Goal: Communication & Community: Answer question/provide support

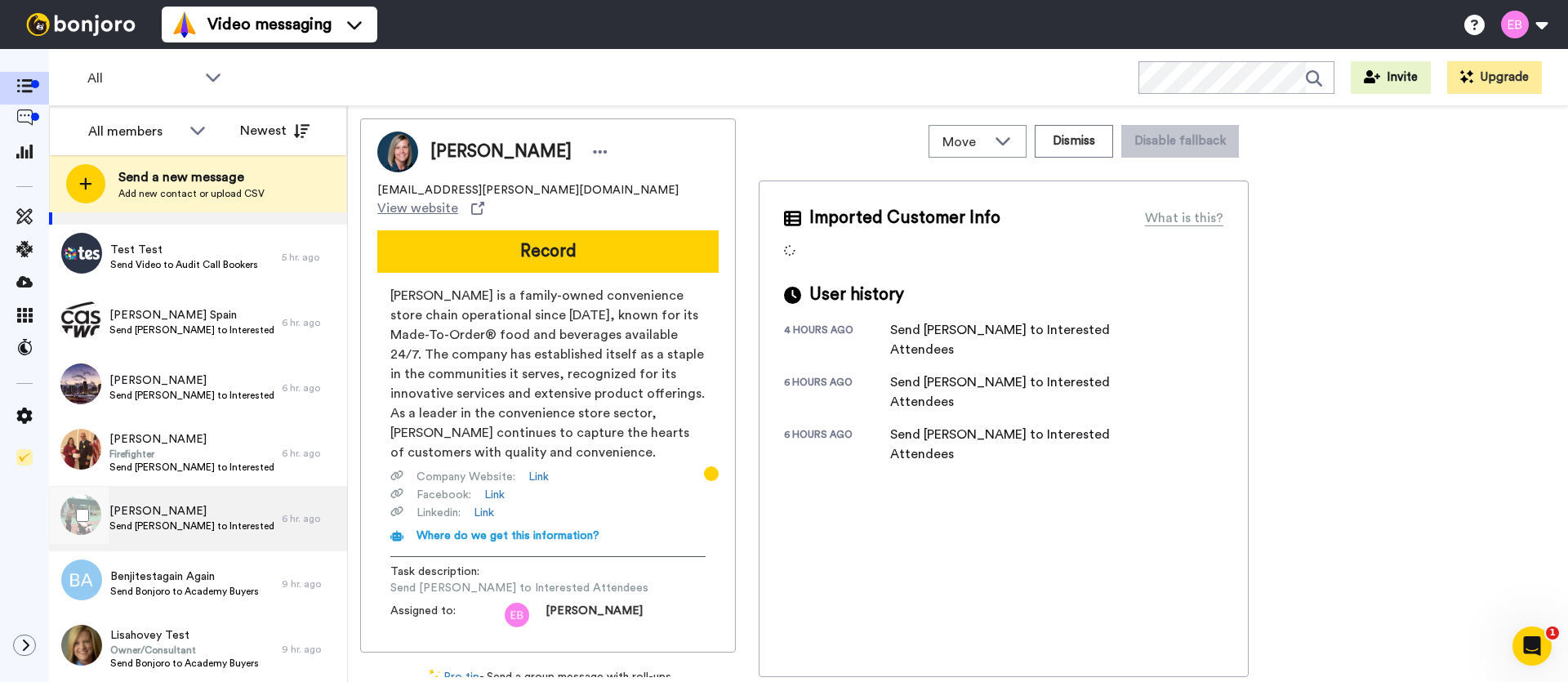
click at [191, 517] on span "Jonell Sam" at bounding box center [192, 512] width 164 height 16
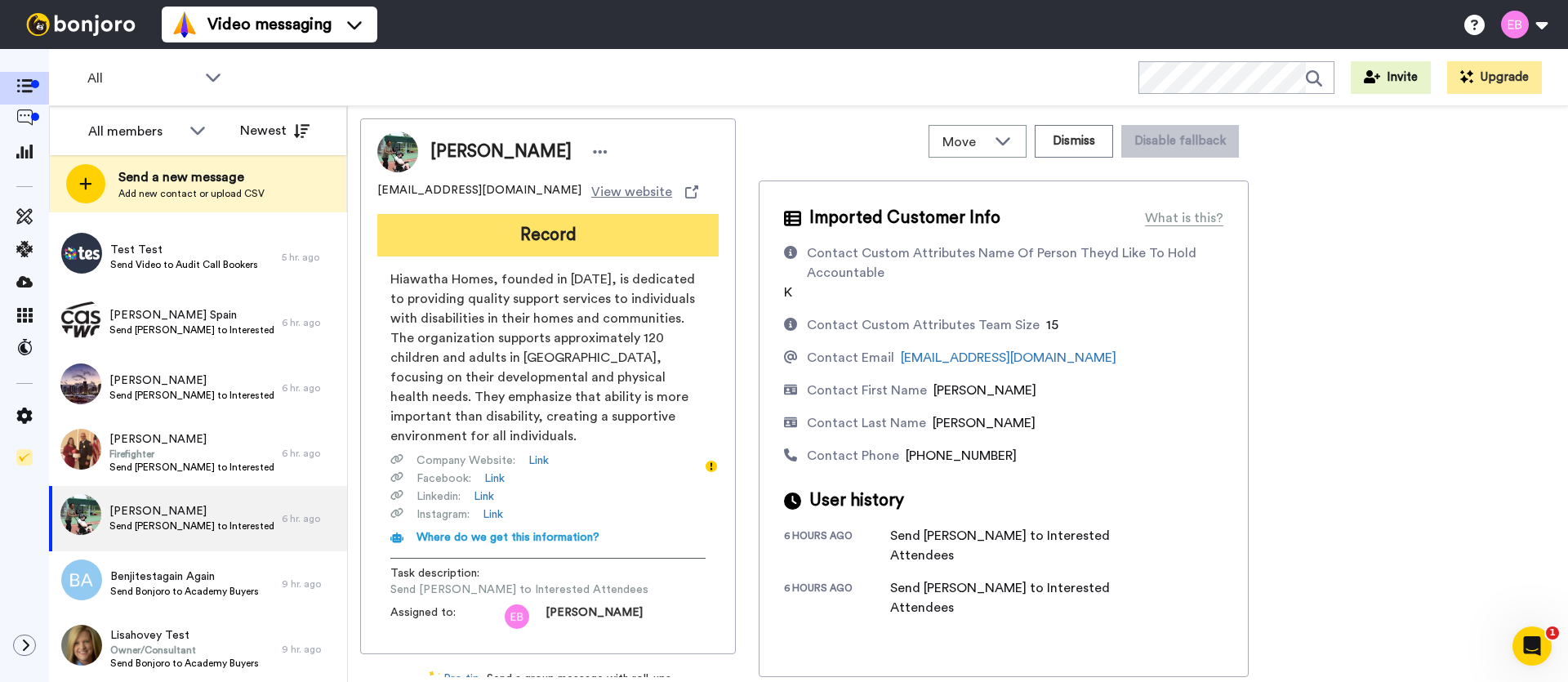
click at [511, 230] on button "Record" at bounding box center [548, 236] width 342 height 43
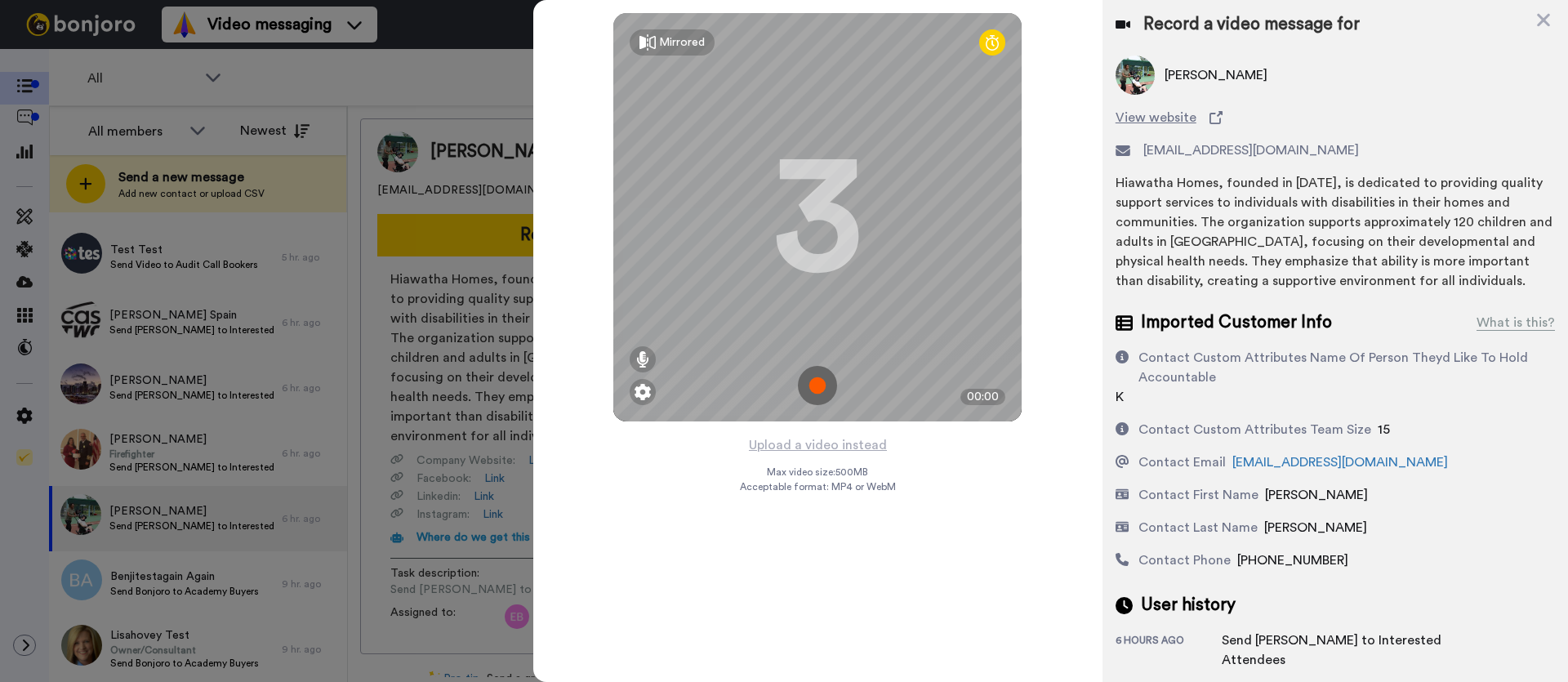
drag, startPoint x: 1126, startPoint y: 398, endPoint x: 1077, endPoint y: 398, distance: 49.0
click at [1103, 398] on div "Record a video message for Jonell Sam View website jsam@hiawathahomes.org Hiawa…" at bounding box center [1336, 368] width 466 height 735
click at [821, 401] on img at bounding box center [818, 386] width 39 height 39
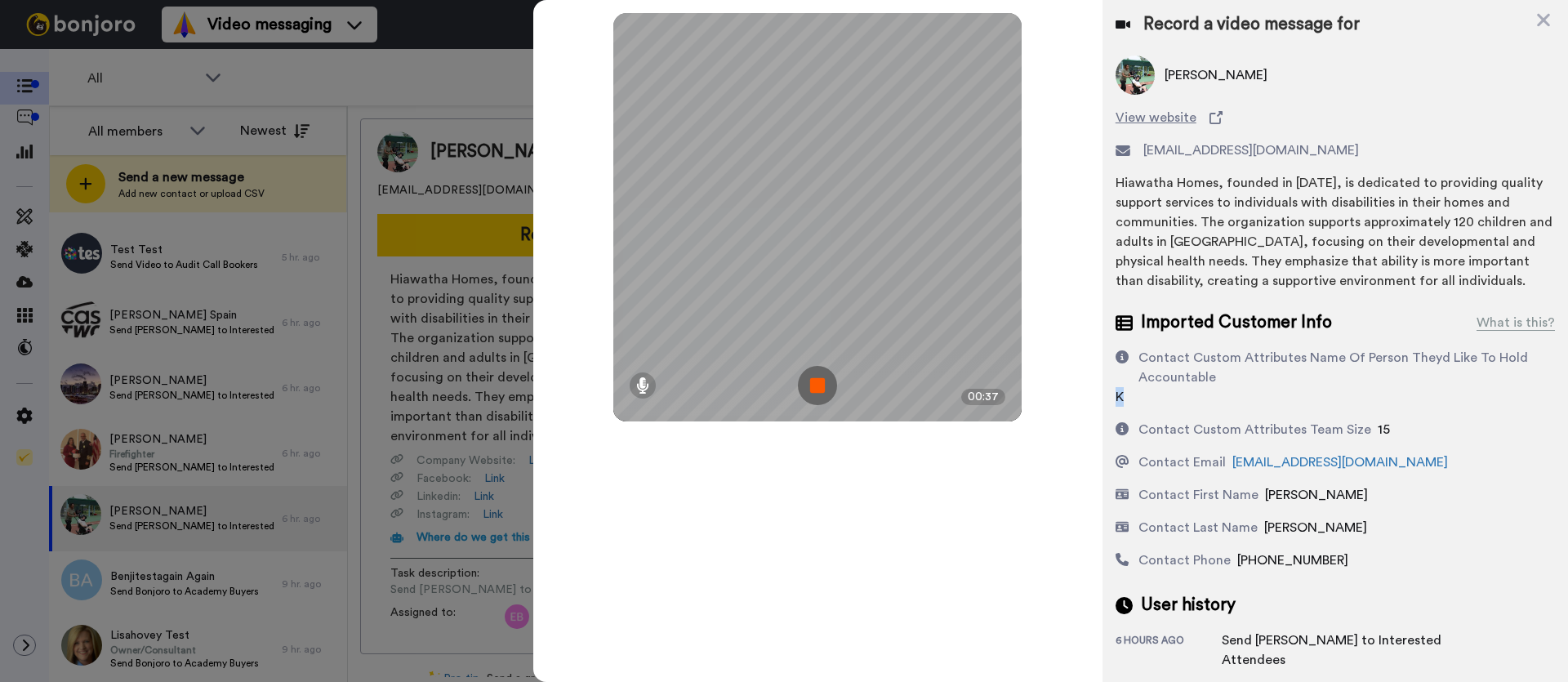
click at [822, 389] on img at bounding box center [818, 386] width 39 height 39
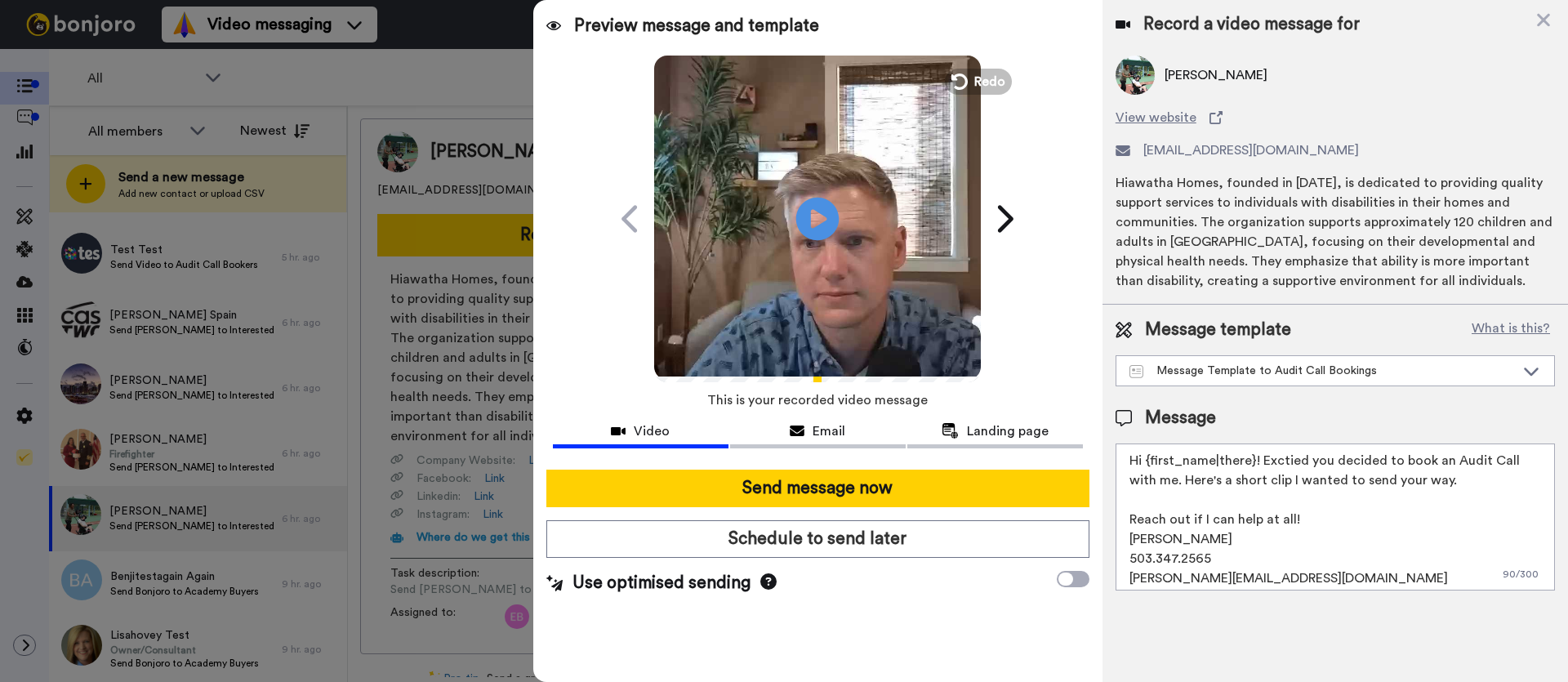
click at [820, 218] on icon "Play/Pause" at bounding box center [818, 218] width 44 height 78
click at [1472, 367] on div "Message Template to Audit Call Bookings" at bounding box center [1322, 370] width 385 height 16
click at [1391, 286] on div "Hiawatha Homes, founded in 1976, is dedicated to providing quality support serv…" at bounding box center [1335, 231] width 439 height 117
click at [1452, 482] on textarea "Hi {first_name|there}! Exctied you decided to book an Audit Call with me. Here'…" at bounding box center [1335, 517] width 439 height 147
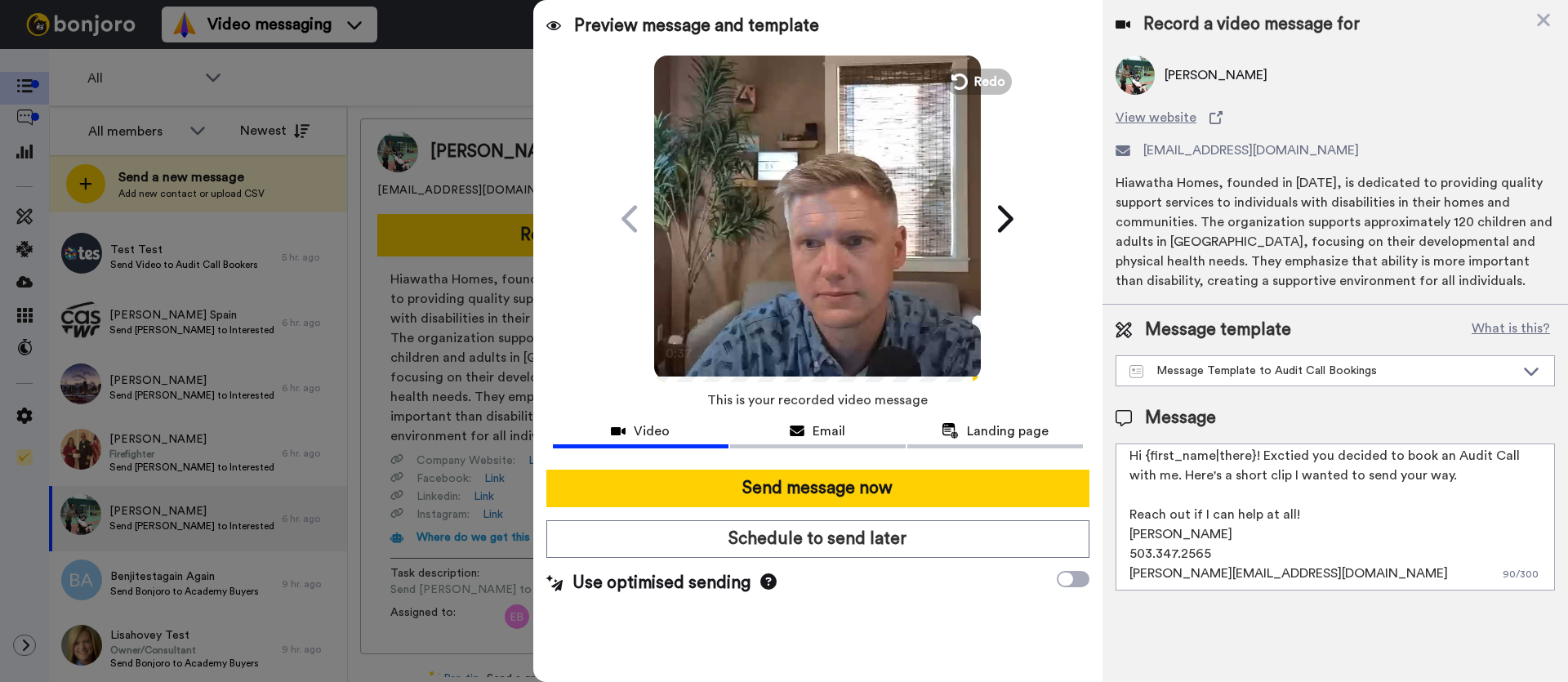
drag, startPoint x: 1460, startPoint y: 479, endPoint x: 1264, endPoint y: 460, distance: 196.9
click at [1264, 460] on textarea "Hi {first_name|there}! Exctied you decided to book an Audit Call with me. Here'…" at bounding box center [1335, 517] width 439 height 147
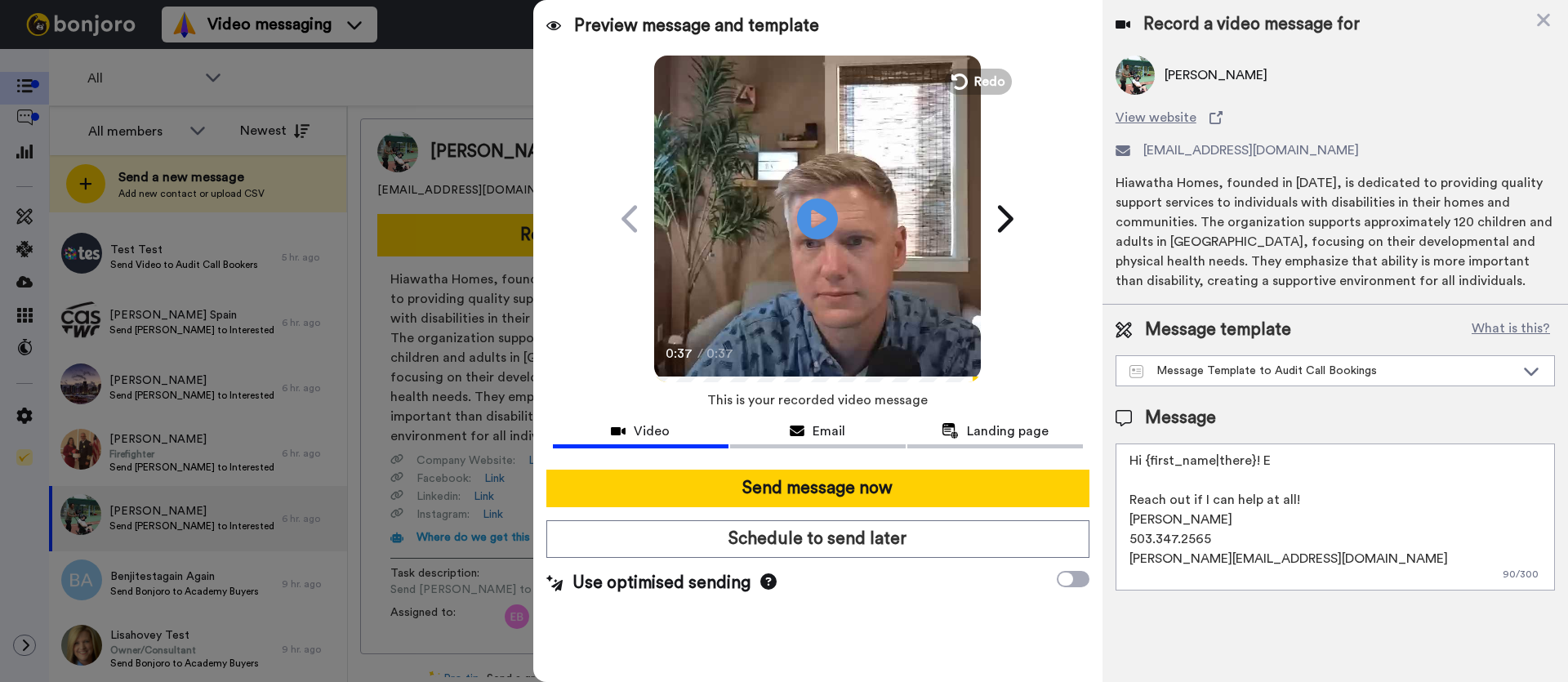
scroll to position [0, 0]
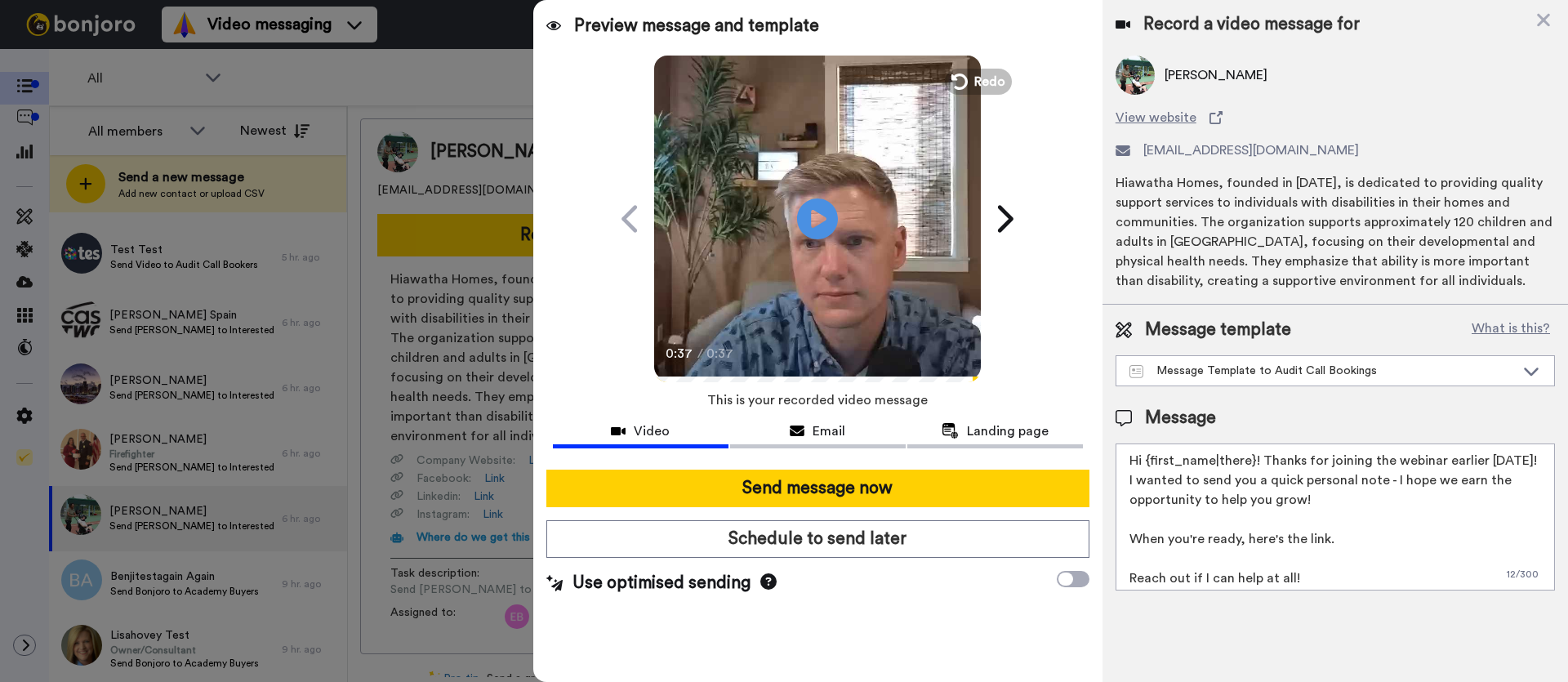
click at [1291, 522] on textarea "Hi {first_name|there}! Thanks for joining the webinar earlier today! I wanted t…" at bounding box center [1335, 517] width 439 height 147
drag, startPoint x: 1346, startPoint y: 542, endPoint x: 1127, endPoint y: 542, distance: 219.0
click at [1127, 542] on textarea "Hi {first_name|there}! Thanks for joining the webinar earlier today! I wanted t…" at bounding box center [1335, 517] width 439 height 147
click at [1321, 543] on textarea "Hi {first_name|there}! Thanks for joining the webinar earlier today! I wanted t…" at bounding box center [1335, 517] width 439 height 147
drag, startPoint x: 1243, startPoint y: 494, endPoint x: 1122, endPoint y: 467, distance: 124.0
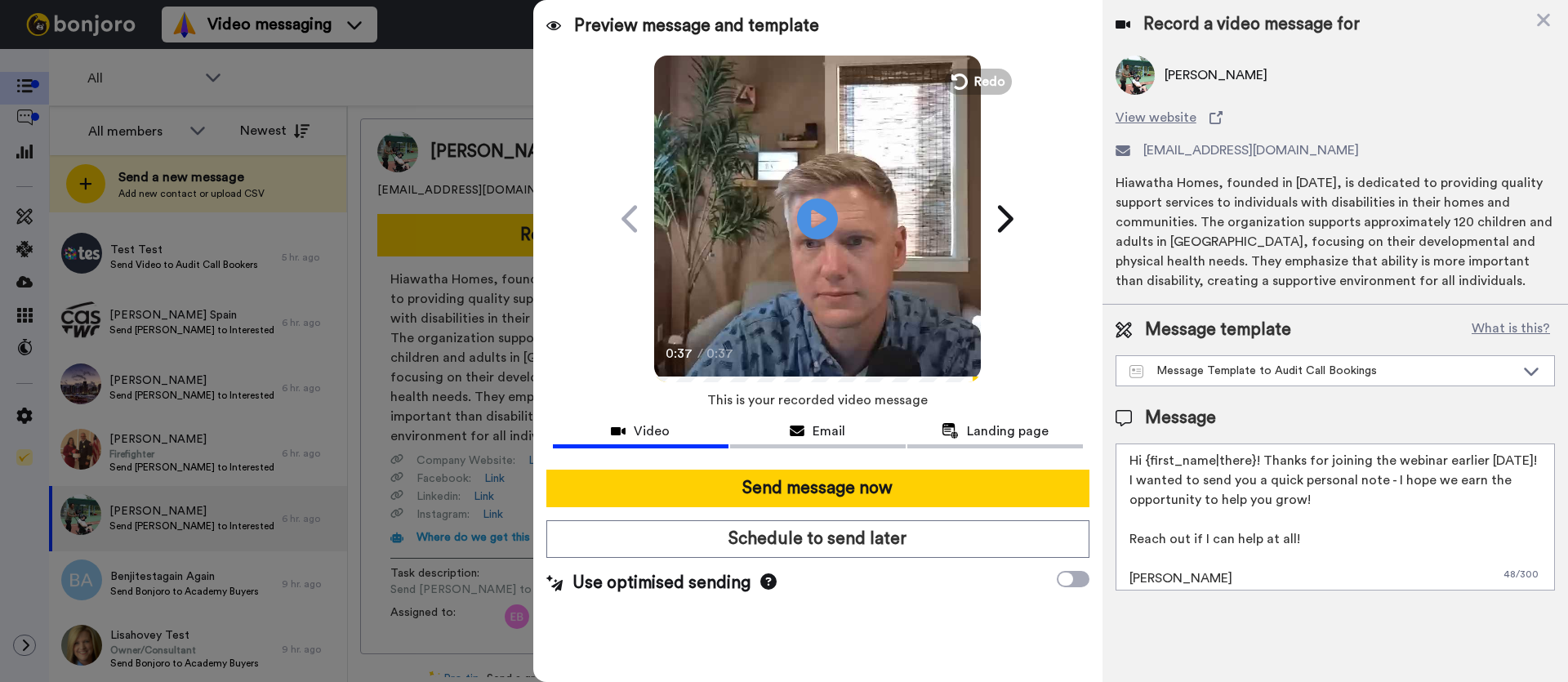
click at [1122, 467] on textarea "Hi {first_name|there}! Thanks for joining the webinar earlier today! I wanted t…" at bounding box center [1335, 517] width 439 height 147
type textarea "Hi {first_name|there}! Thanks for joining the webinar earlier today! I wanted t…"
click at [1348, 267] on div "Hiawatha Homes, founded in 1976, is dedicated to providing quality support serv…" at bounding box center [1335, 231] width 439 height 117
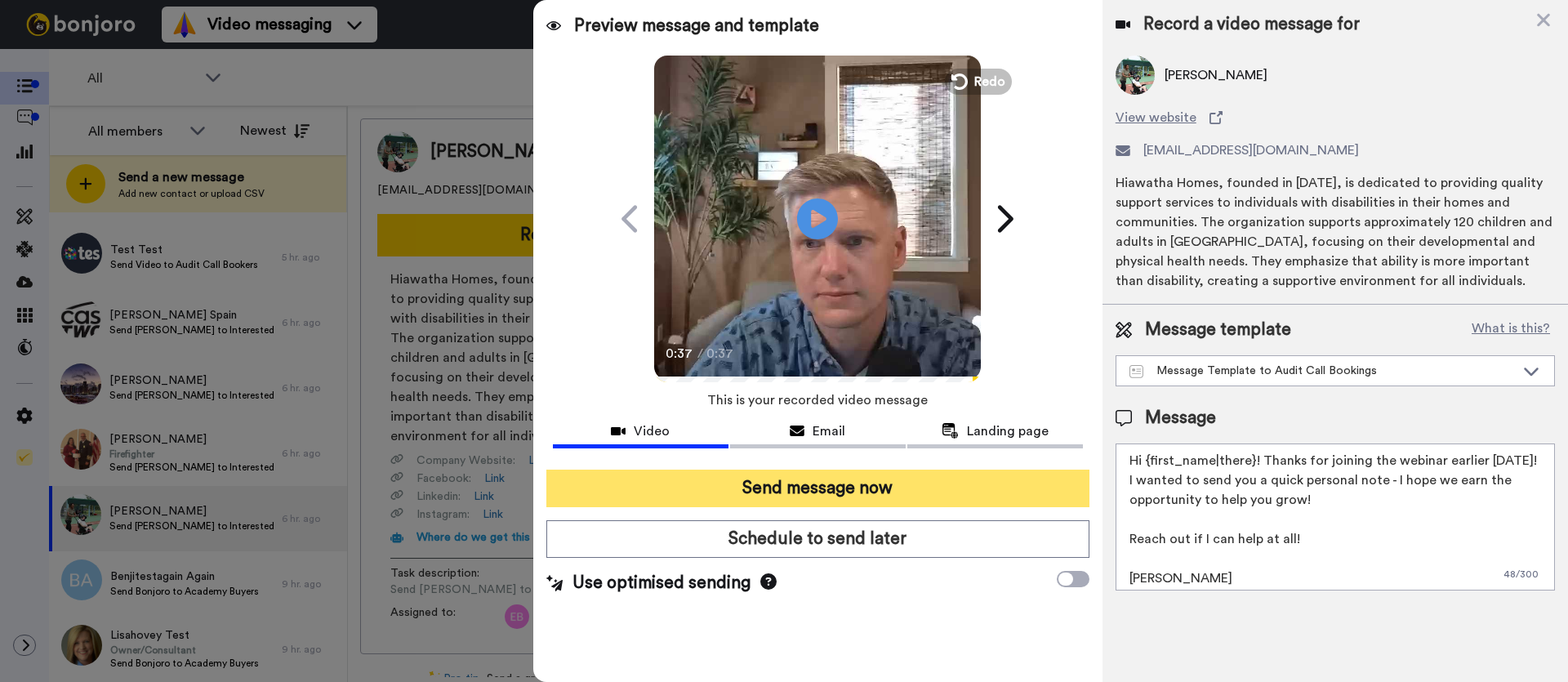
click at [867, 479] on button "Send message now" at bounding box center [818, 488] width 543 height 38
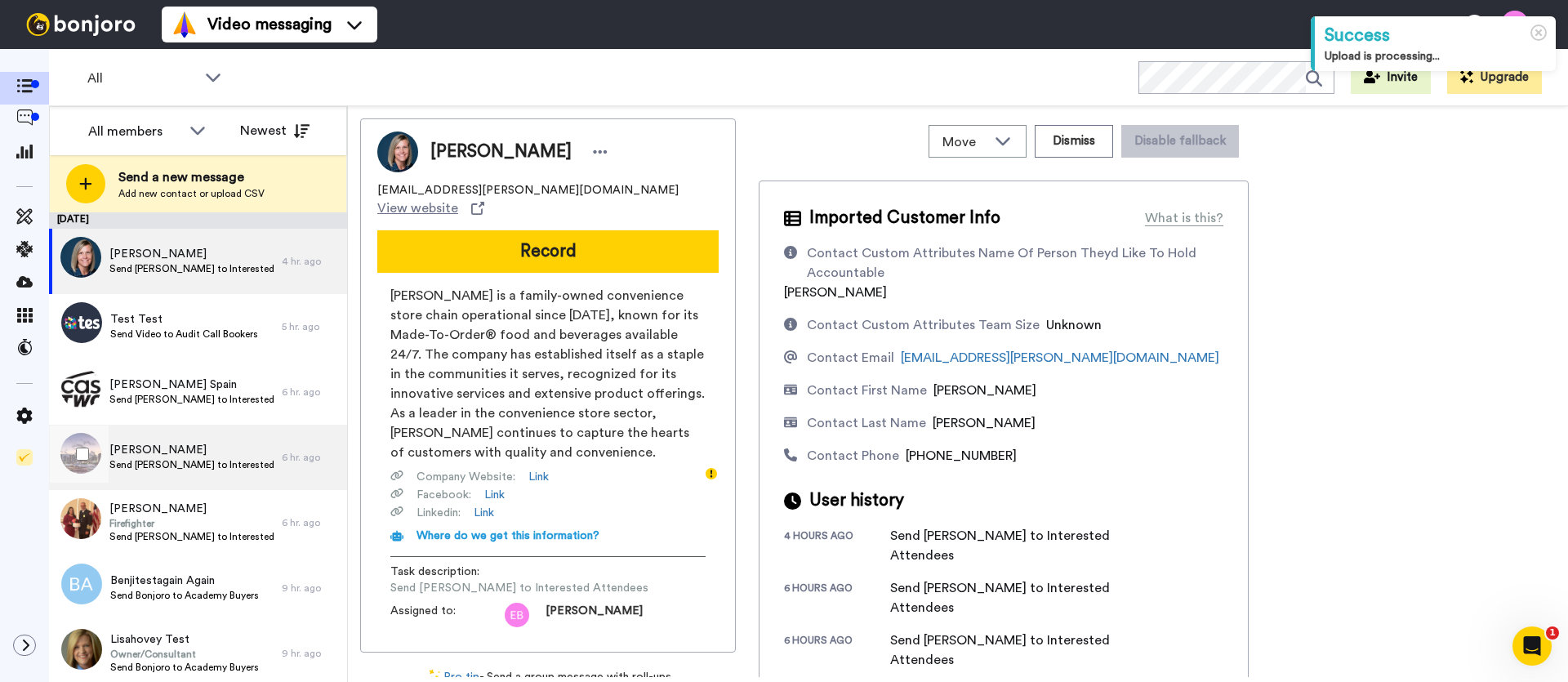
click at [204, 465] on span "Send [PERSON_NAME] to Interested Attendees" at bounding box center [192, 464] width 164 height 13
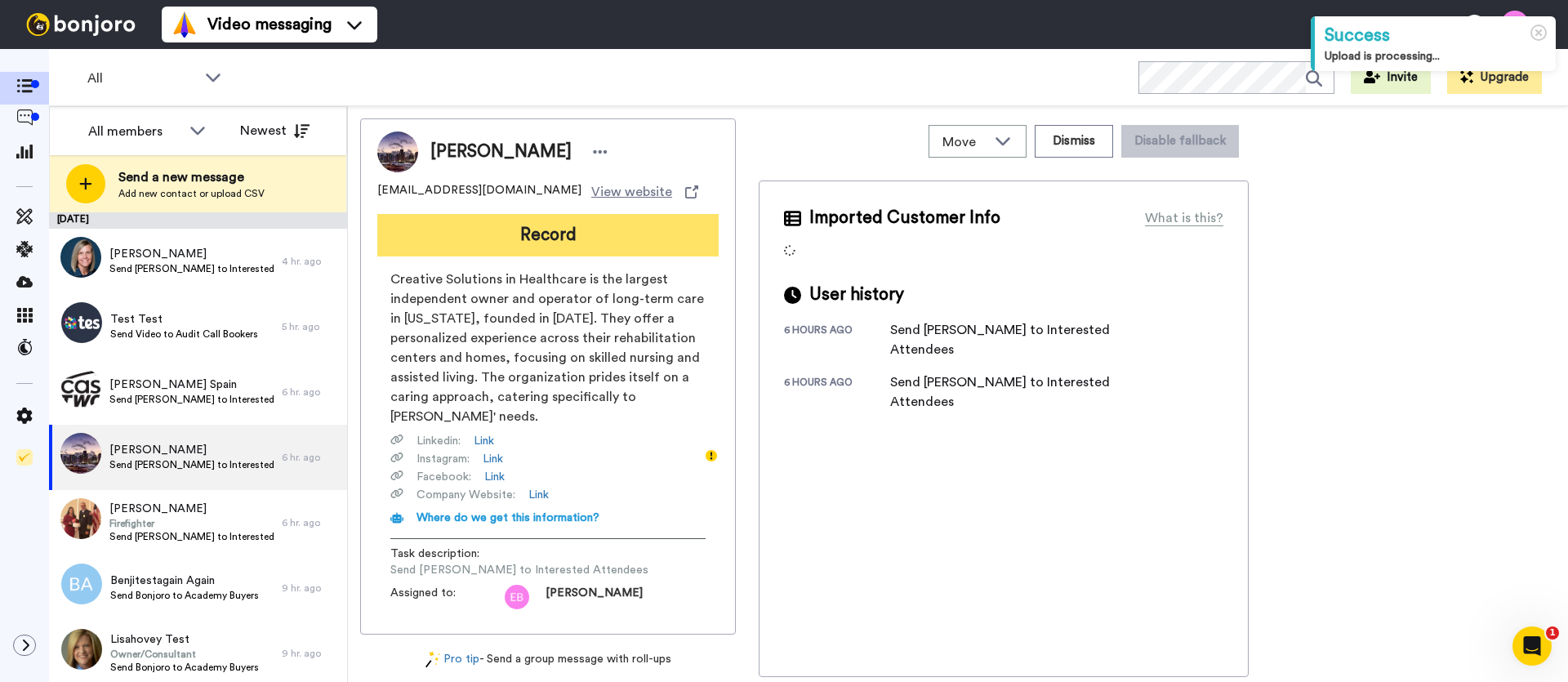
click at [565, 247] on button "Record" at bounding box center [548, 236] width 342 height 43
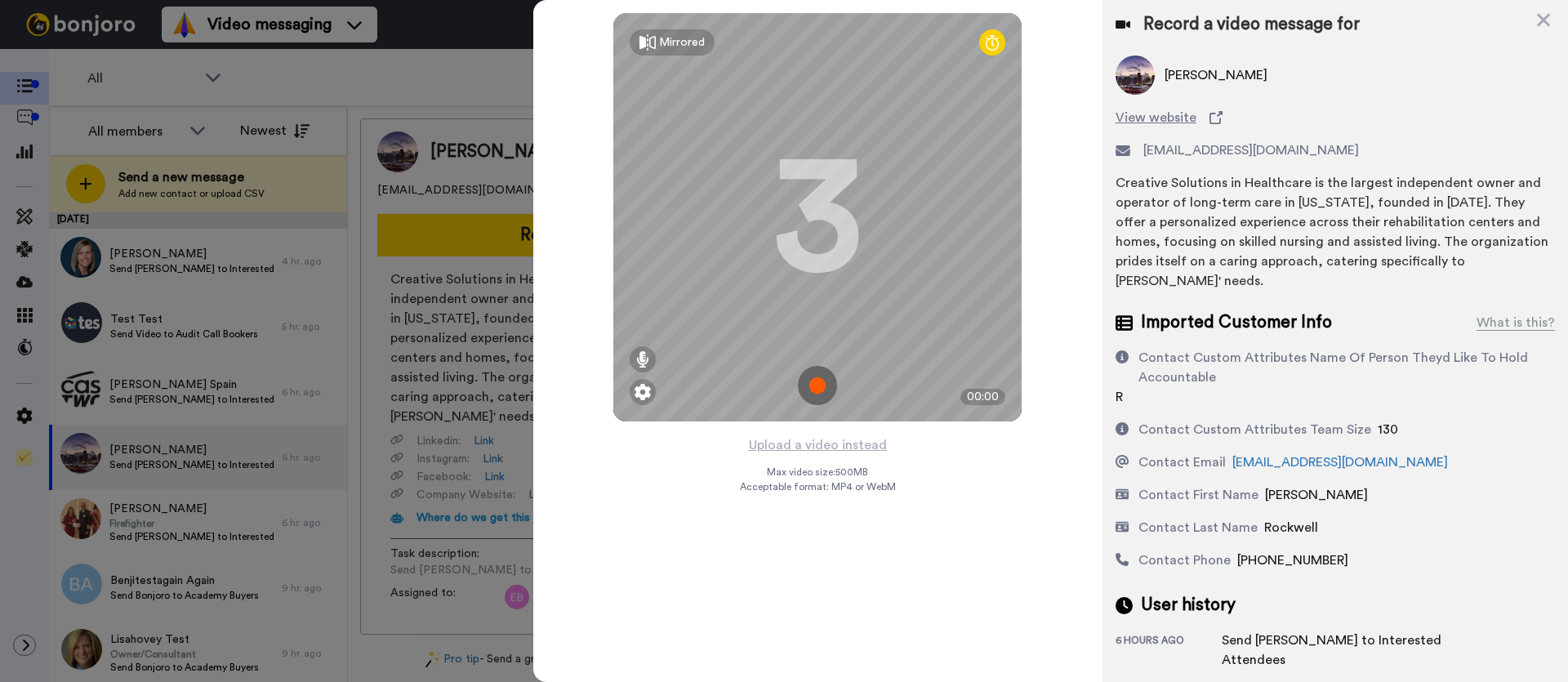
click at [822, 383] on img at bounding box center [818, 386] width 39 height 39
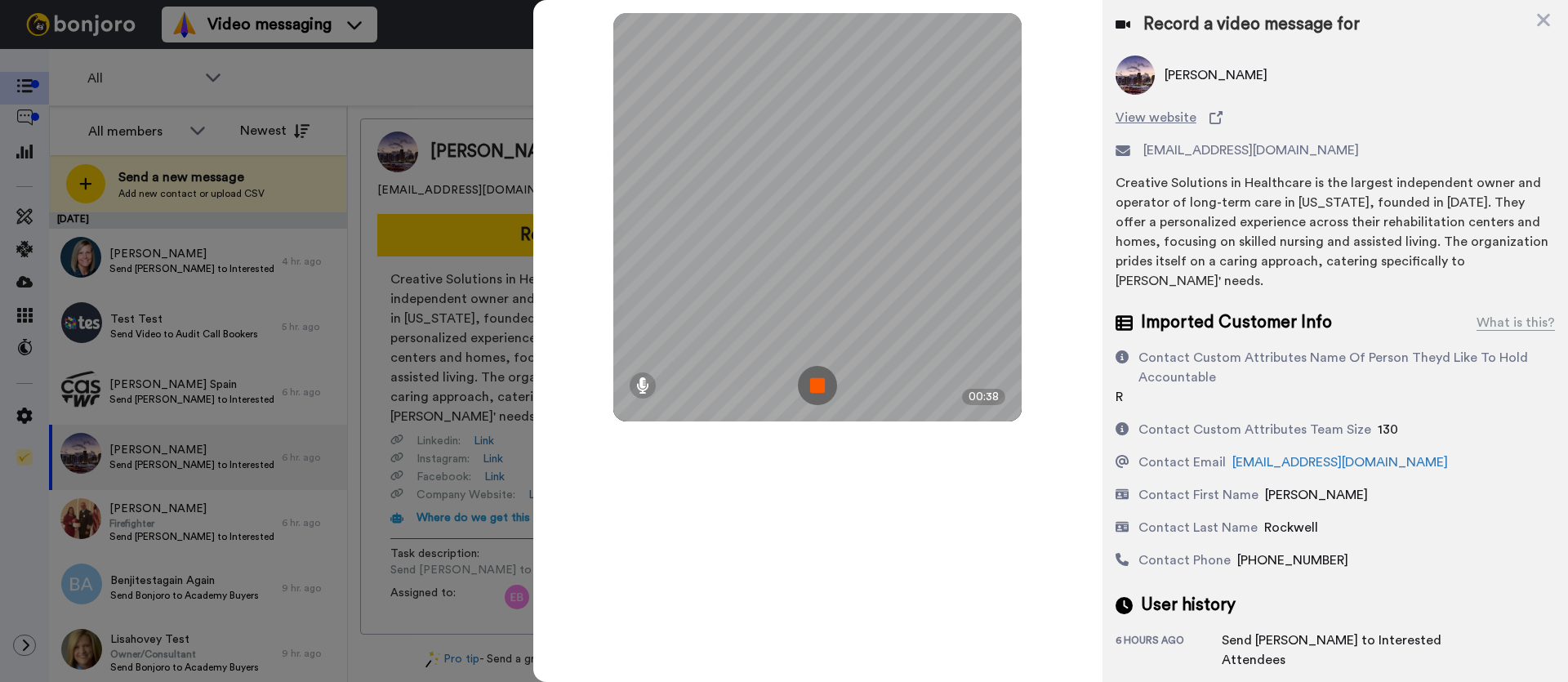
click at [819, 392] on img at bounding box center [818, 386] width 39 height 39
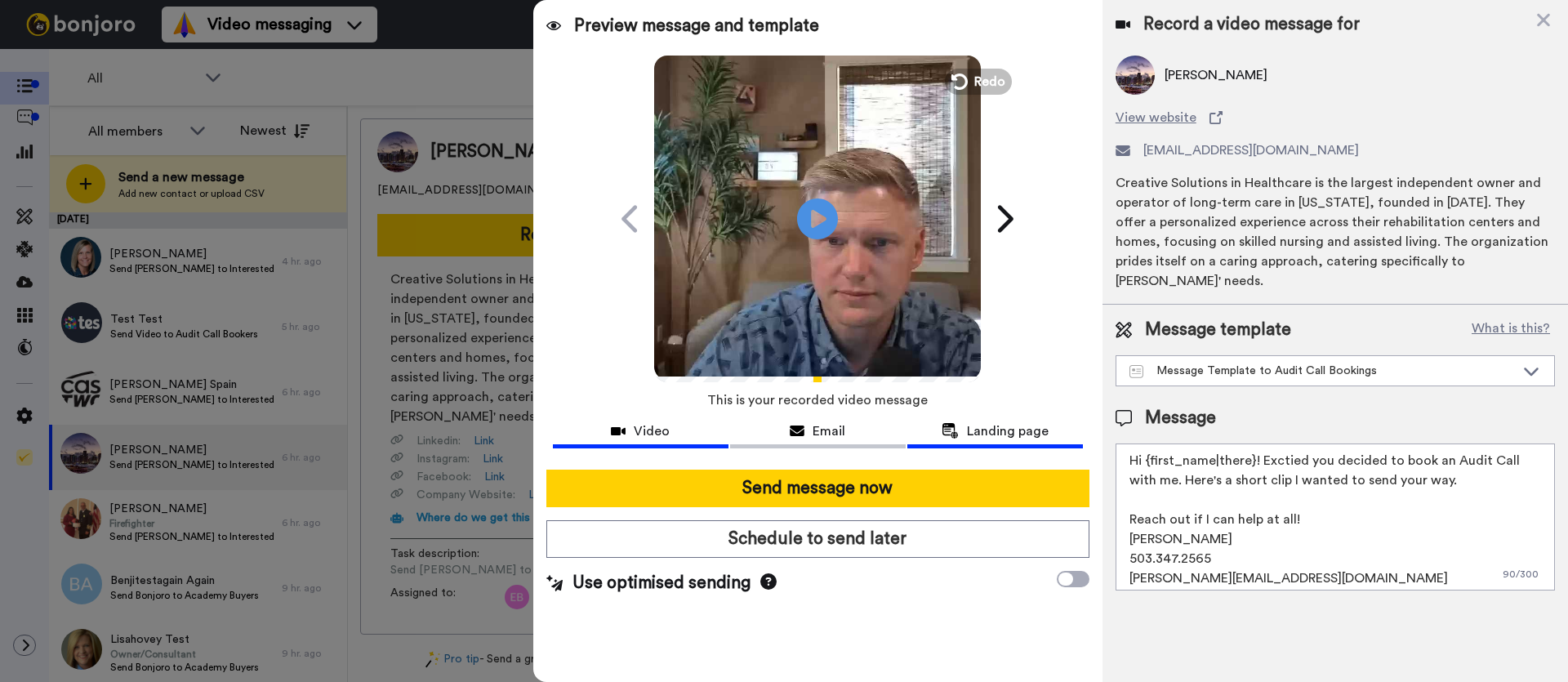
drag, startPoint x: 1464, startPoint y: 463, endPoint x: 1078, endPoint y: 440, distance: 386.7
click at [1078, 440] on div "Preview message and template Play/Pause Excited for our Team Audit Call! Erik B…" at bounding box center [1051, 341] width 1034 height 682
paste textarea "Thanks for joining the webinar earlier today! I wanted to send you a quick pers…"
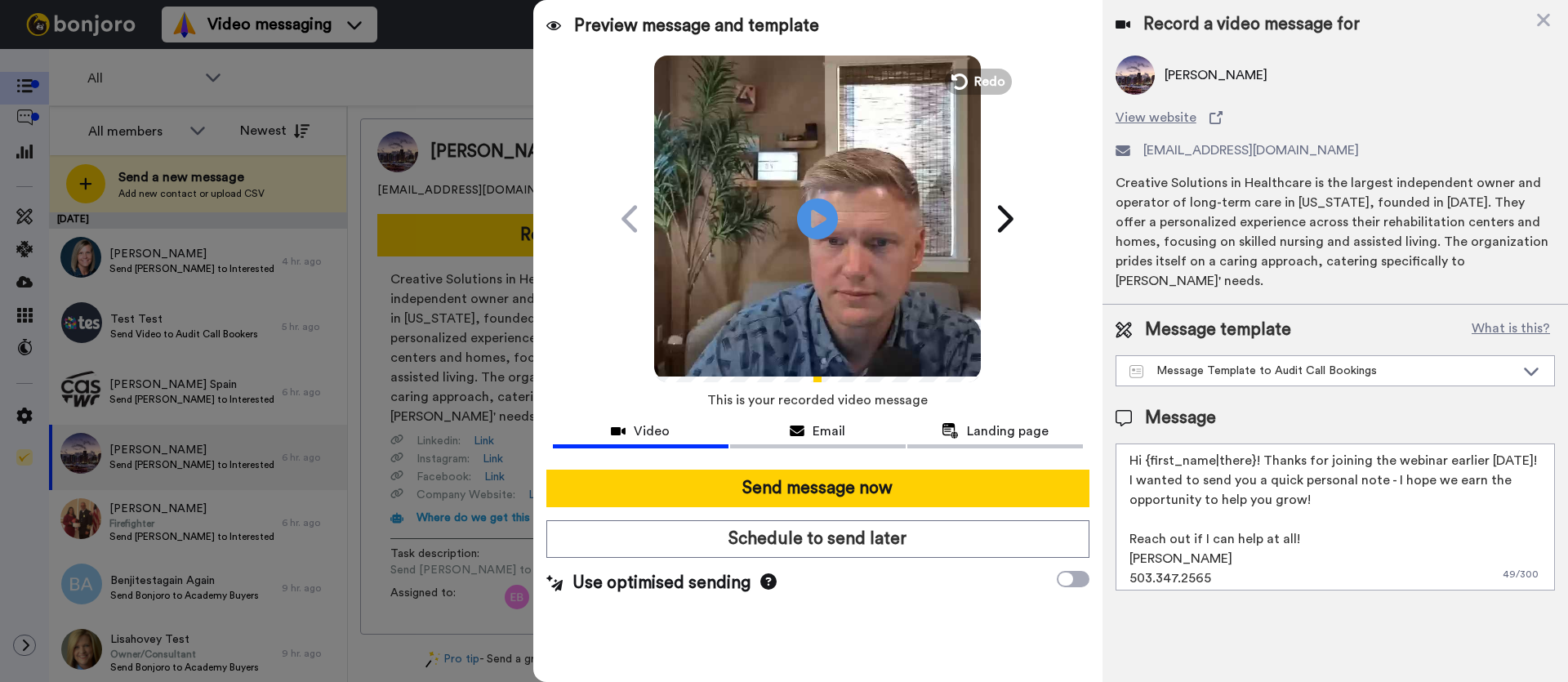
click at [1325, 520] on textarea "Hi {first_name|there}! Thanks for joining the webinar earlier today! I wanted t…" at bounding box center [1335, 517] width 439 height 147
drag, startPoint x: 1316, startPoint y: 554, endPoint x: 1100, endPoint y: 416, distance: 256.3
click at [1100, 416] on div "Preview message and template Play/Pause Excited for our Team Audit Call! Erik B…" at bounding box center [1051, 341] width 1034 height 682
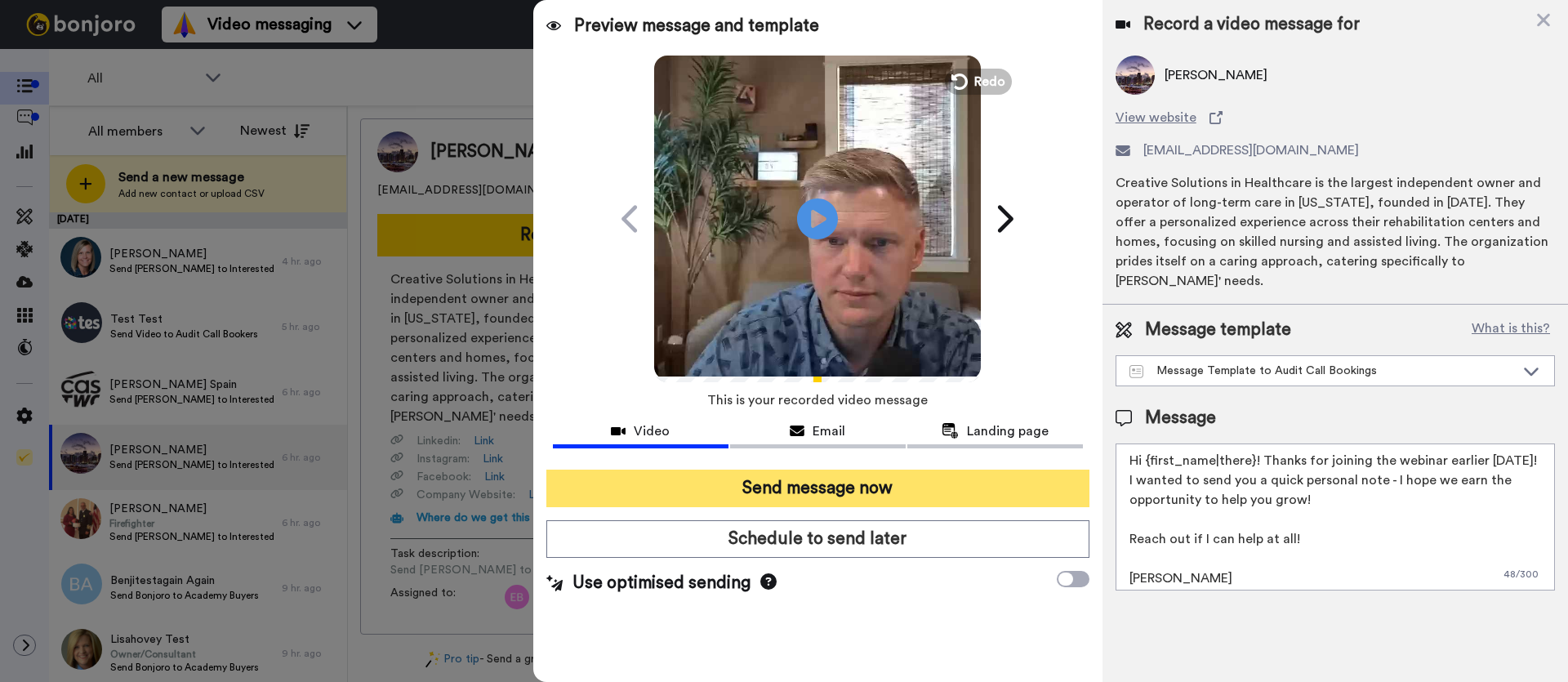
type textarea "Hi {first_name|there}! Thanks for joining the webinar earlier [DATE]! I wanted …"
click at [826, 498] on button "Send message now" at bounding box center [818, 488] width 543 height 38
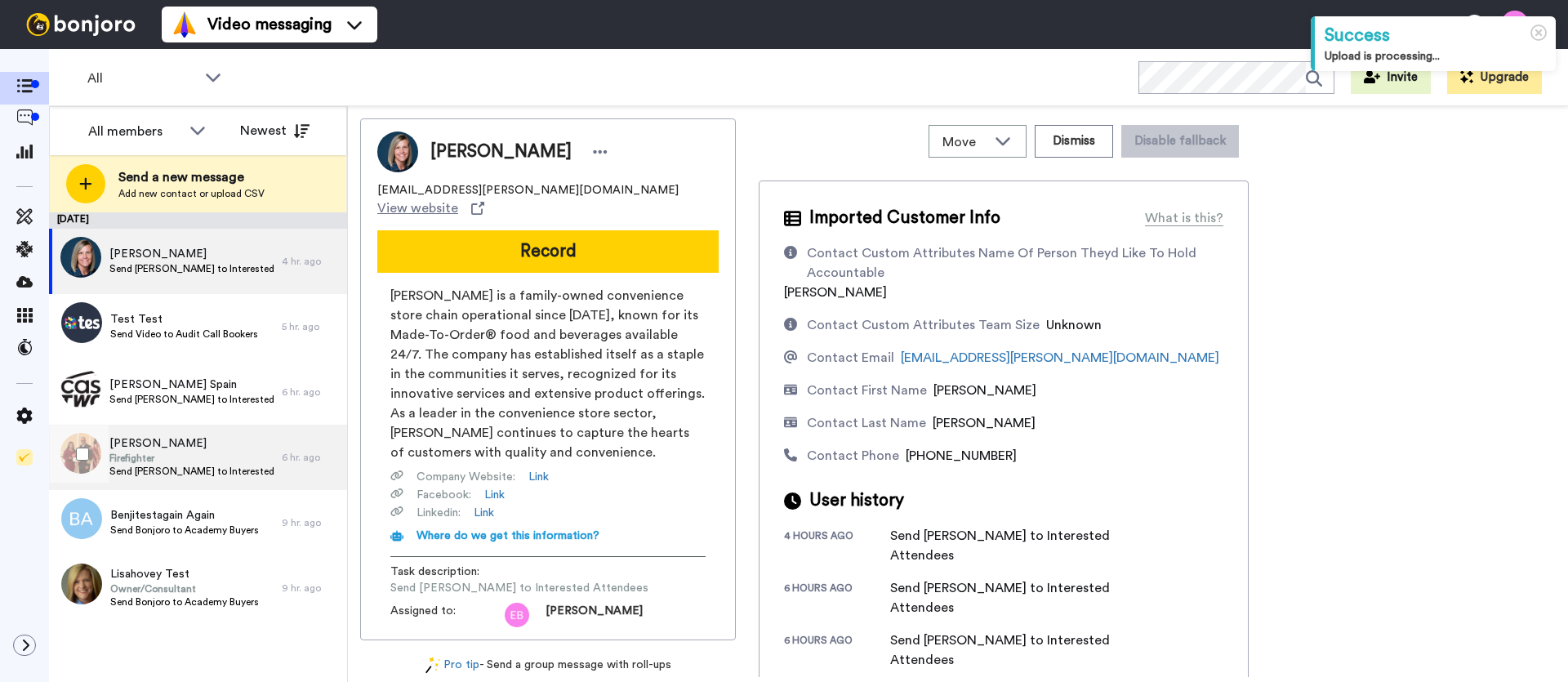
click at [167, 458] on span "Firefighter" at bounding box center [192, 458] width 164 height 13
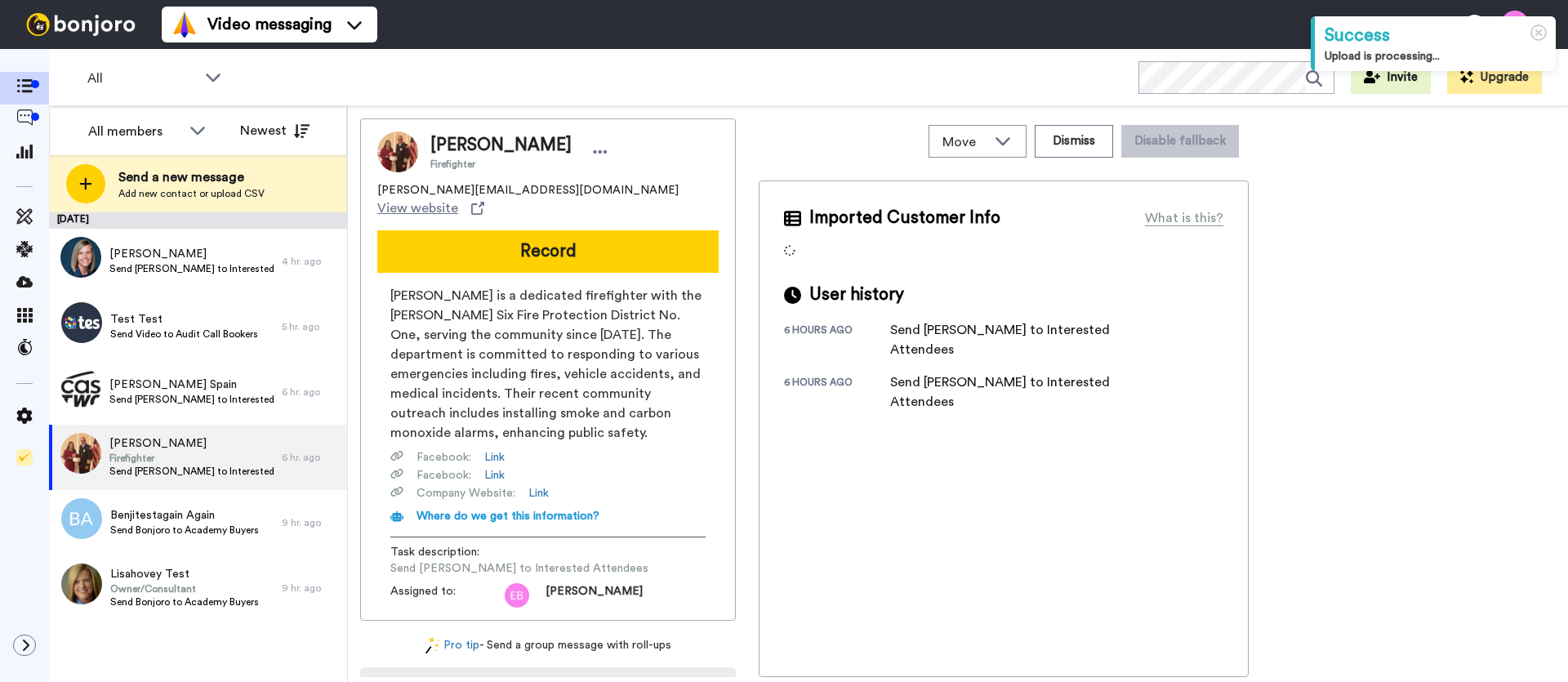
click at [525, 246] on button "Record" at bounding box center [548, 252] width 342 height 43
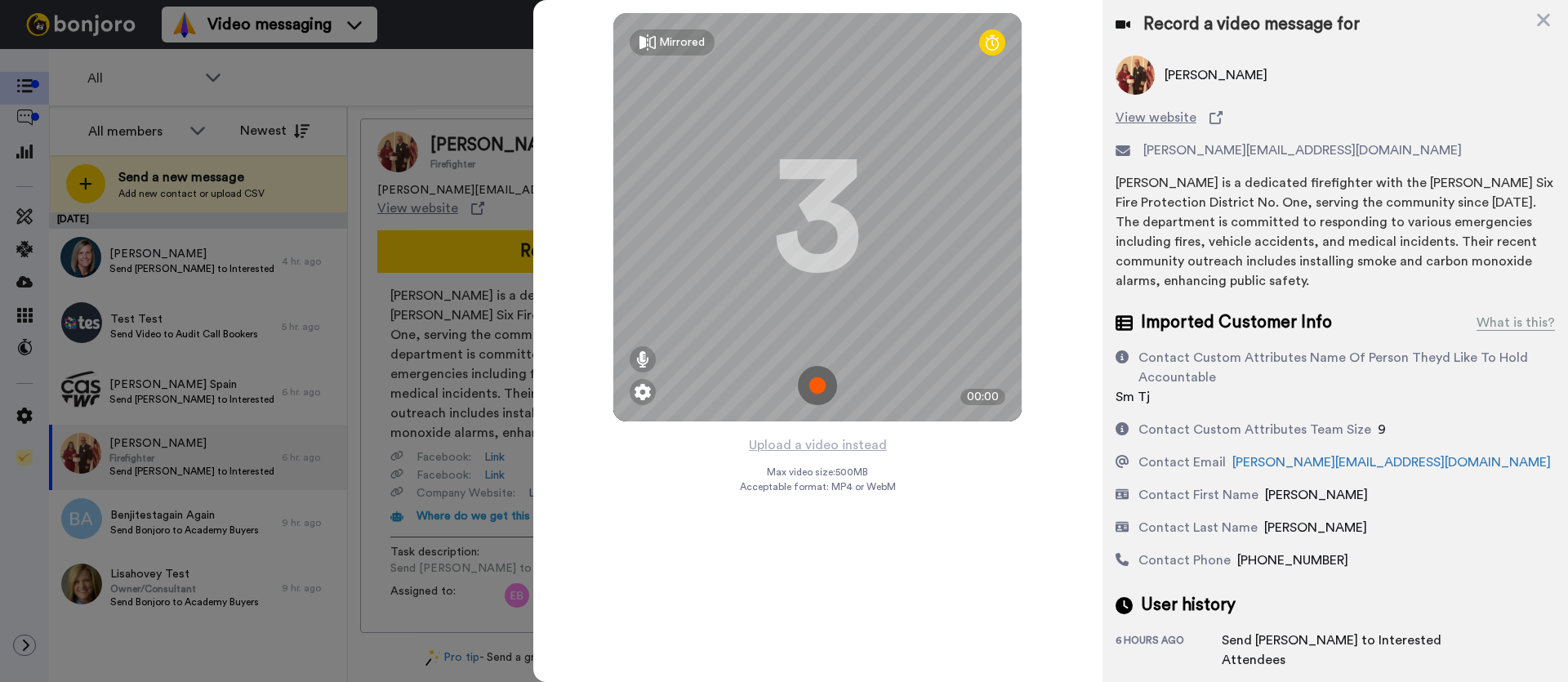
click at [820, 397] on img at bounding box center [818, 386] width 39 height 39
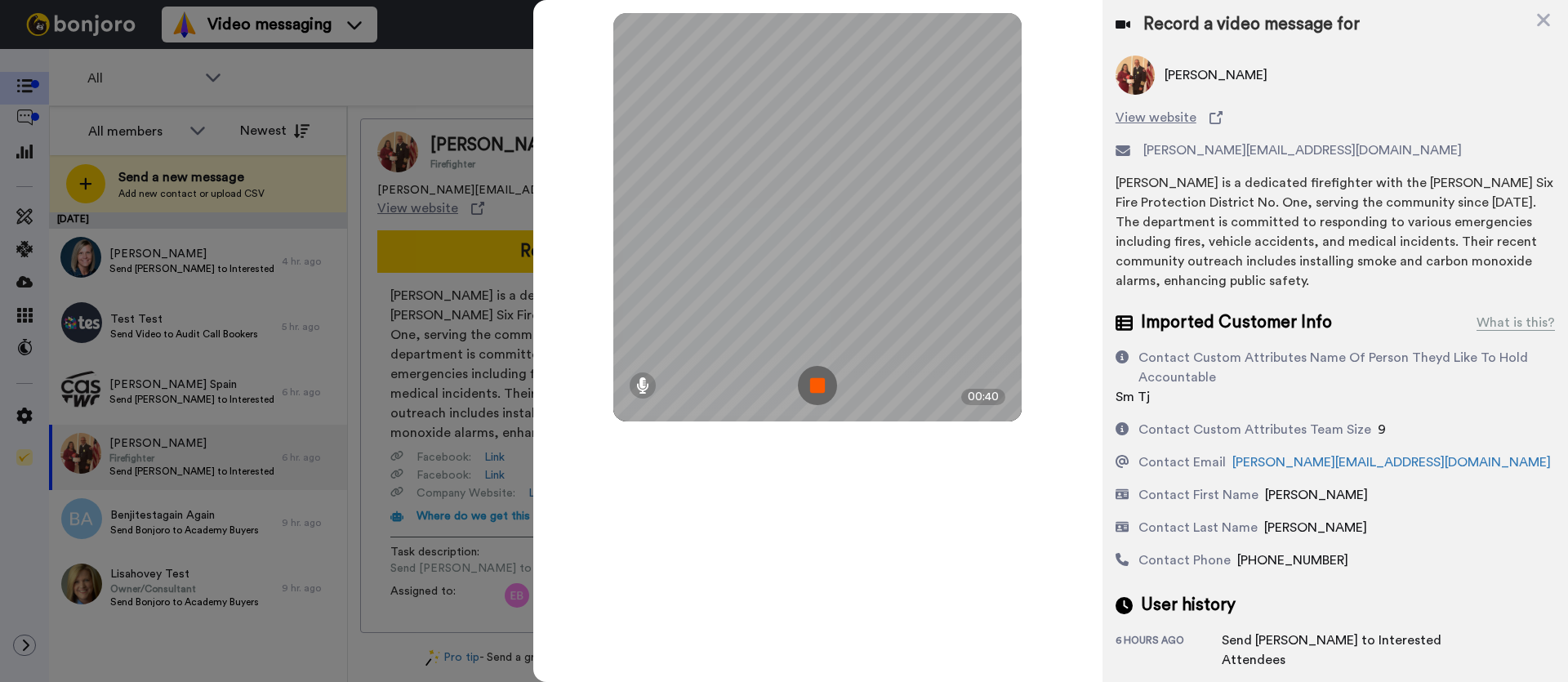
click at [823, 398] on img at bounding box center [818, 386] width 39 height 39
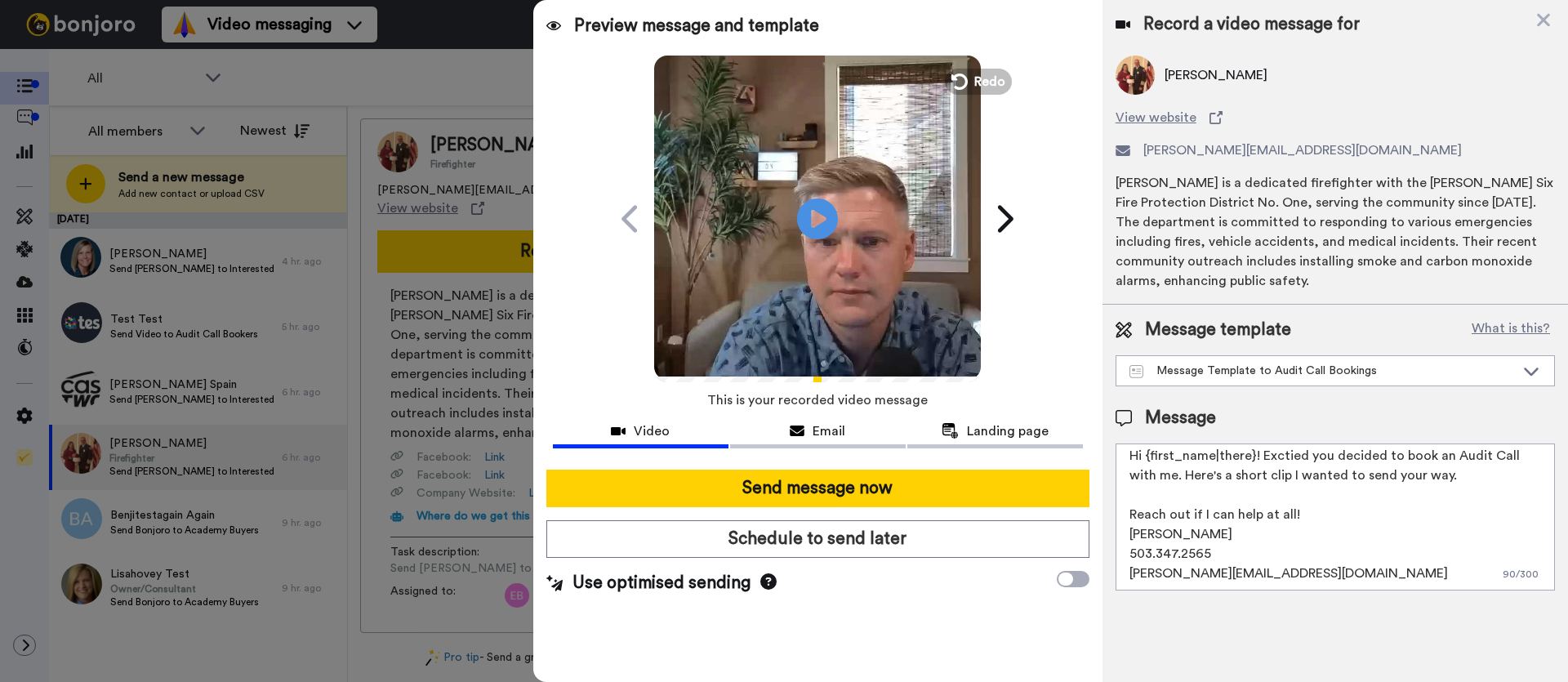
drag, startPoint x: 1130, startPoint y: 460, endPoint x: 1228, endPoint y: 648, distance: 212.0
click at [1228, 648] on div "Record a video message for Desiree Amrine View website desiree@ward6fire.com De…" at bounding box center [1336, 341] width 466 height 682
paste textarea "Thanks for joining the webinar earlier [DATE]! I wanted to send you a quick per…"
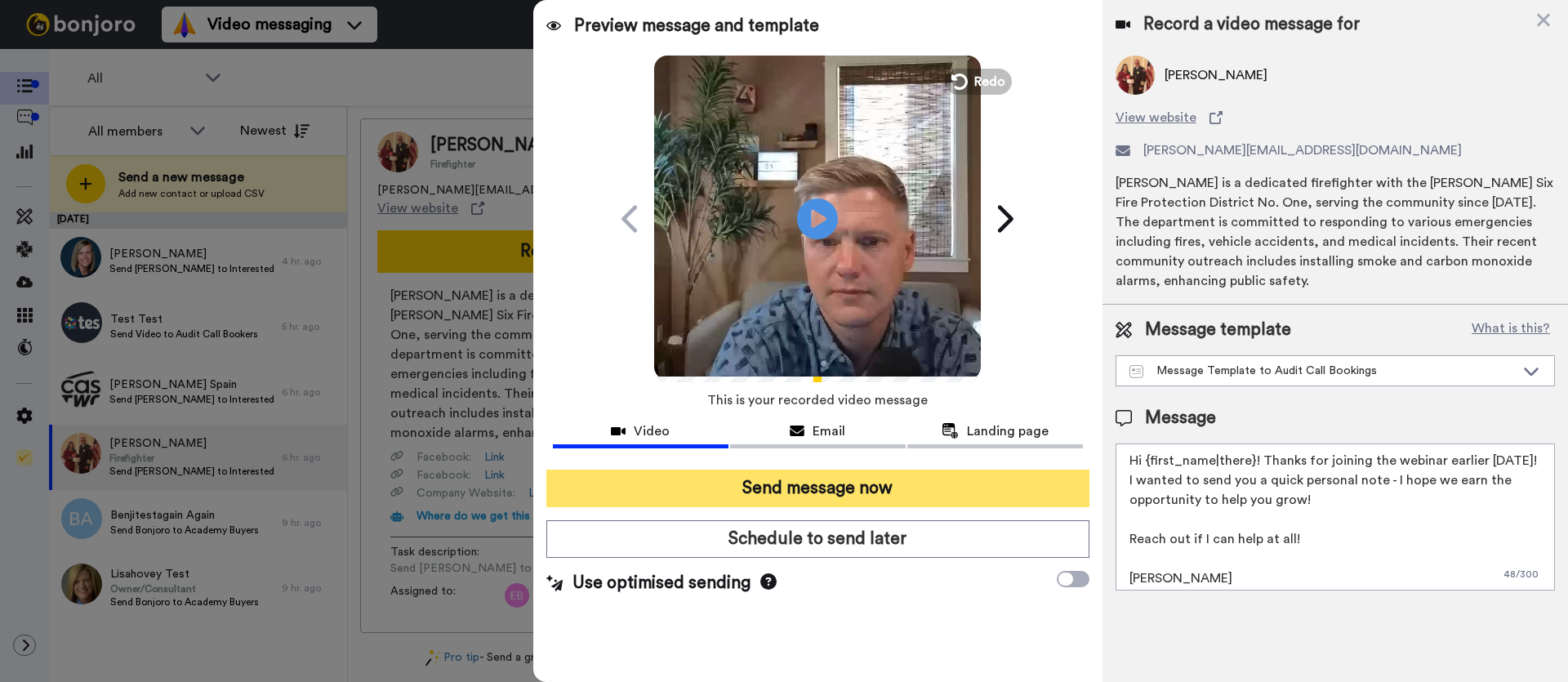
type textarea "Hi {first_name|there}! Thanks for joining the webinar earlier [DATE]! I wanted …"
click at [856, 489] on button "Send message now" at bounding box center [818, 488] width 543 height 38
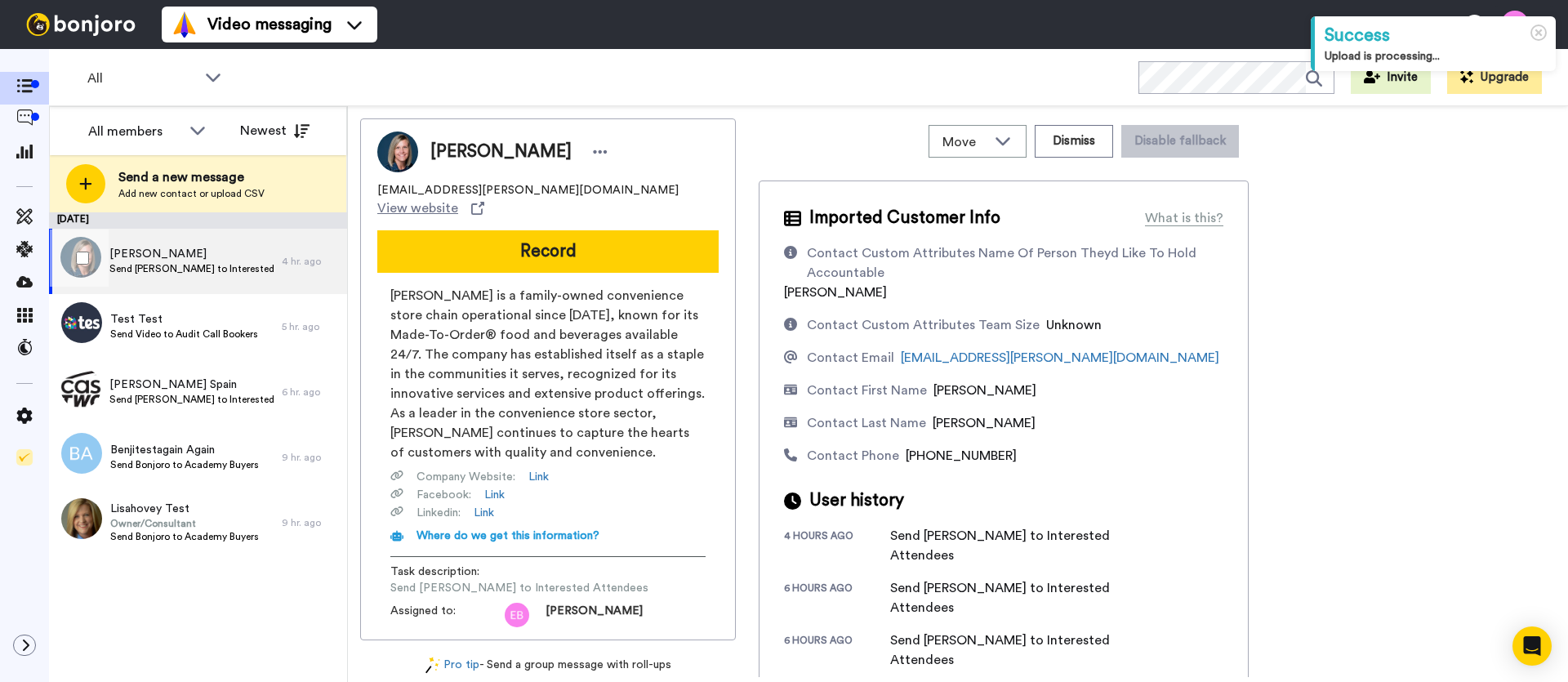
click at [167, 266] on span "Send [PERSON_NAME] to Interested Attendees" at bounding box center [192, 268] width 164 height 13
click at [170, 262] on span "Send [PERSON_NAME] to Interested Attendees" at bounding box center [192, 268] width 164 height 13
click at [608, 257] on div "[PERSON_NAME] [EMAIL_ADDRESS][PERSON_NAME][DOMAIN_NAME] View website Record [PE…" at bounding box center [548, 386] width 376 height 535
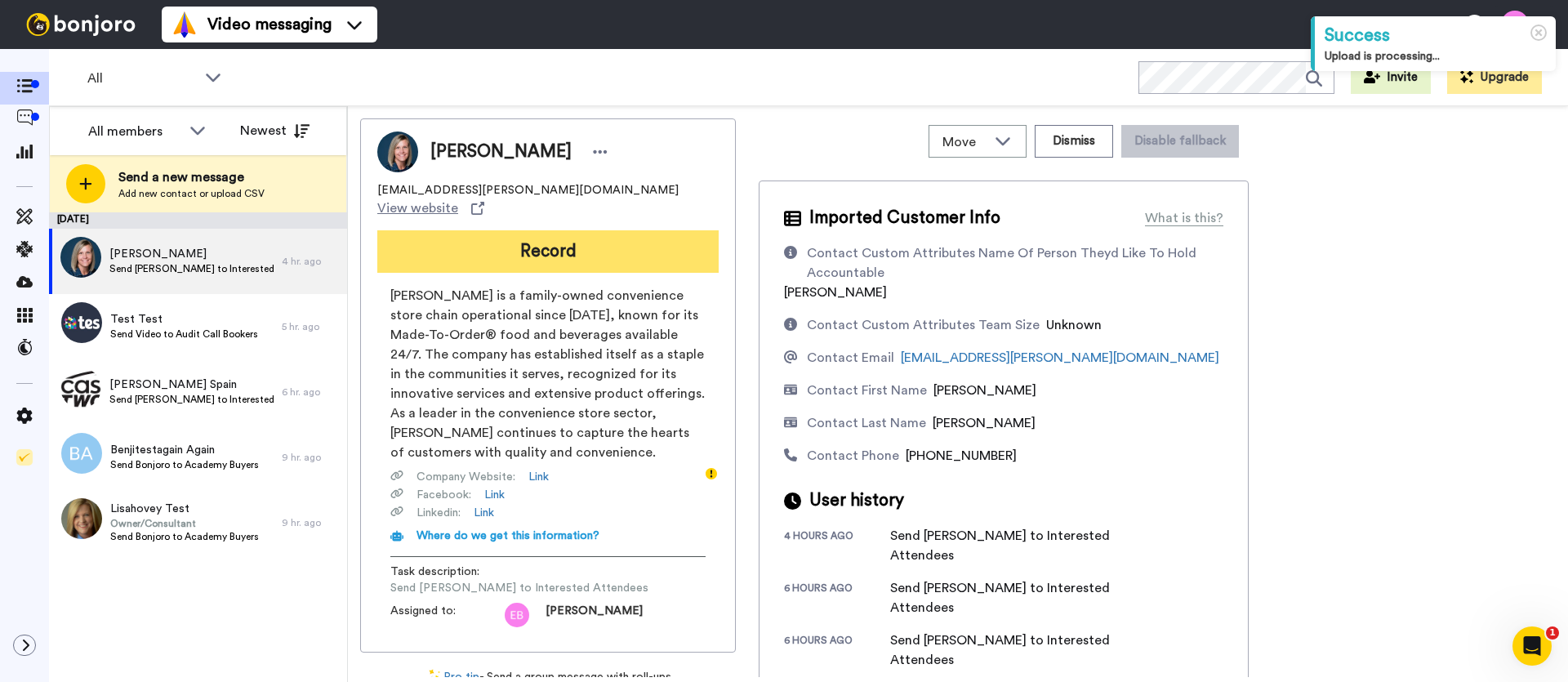
click at [548, 240] on button "Record" at bounding box center [548, 252] width 342 height 43
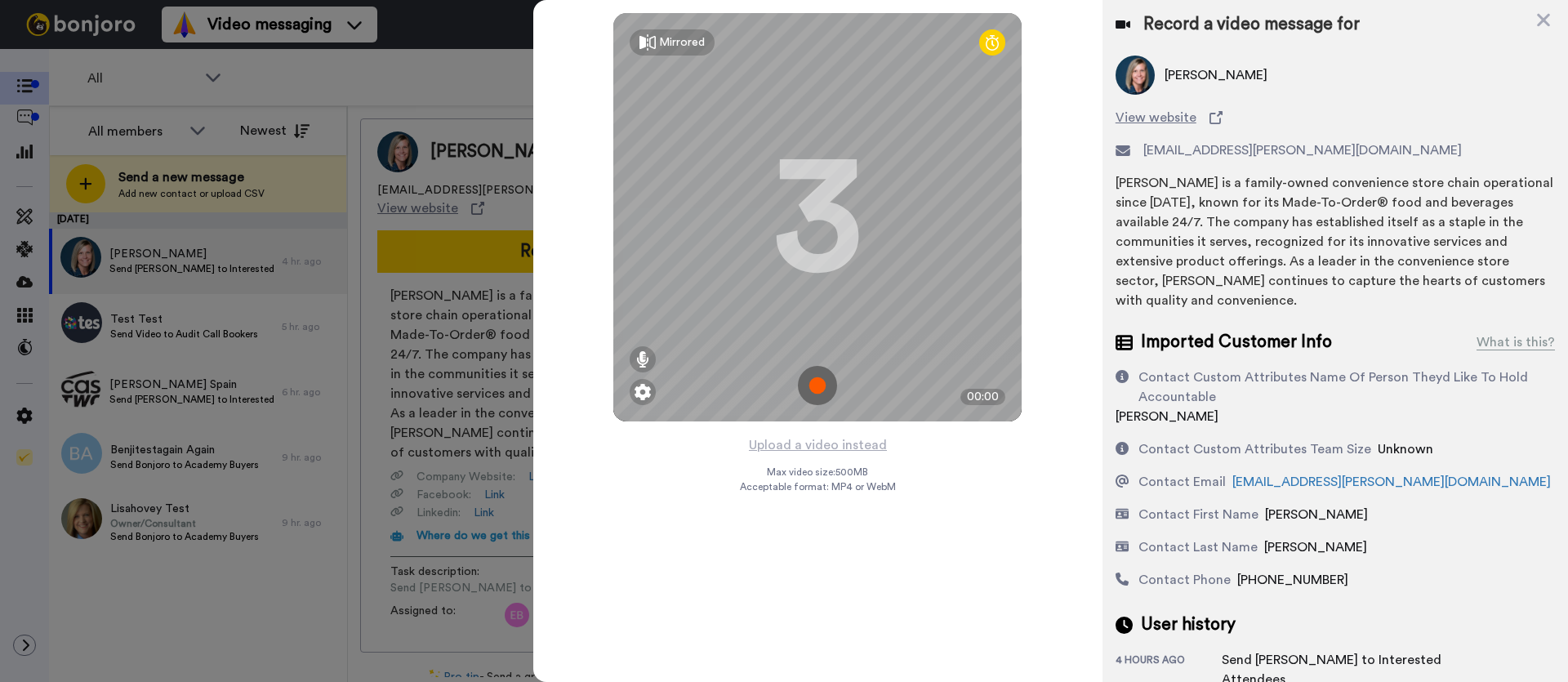
click at [822, 386] on img at bounding box center [818, 386] width 39 height 39
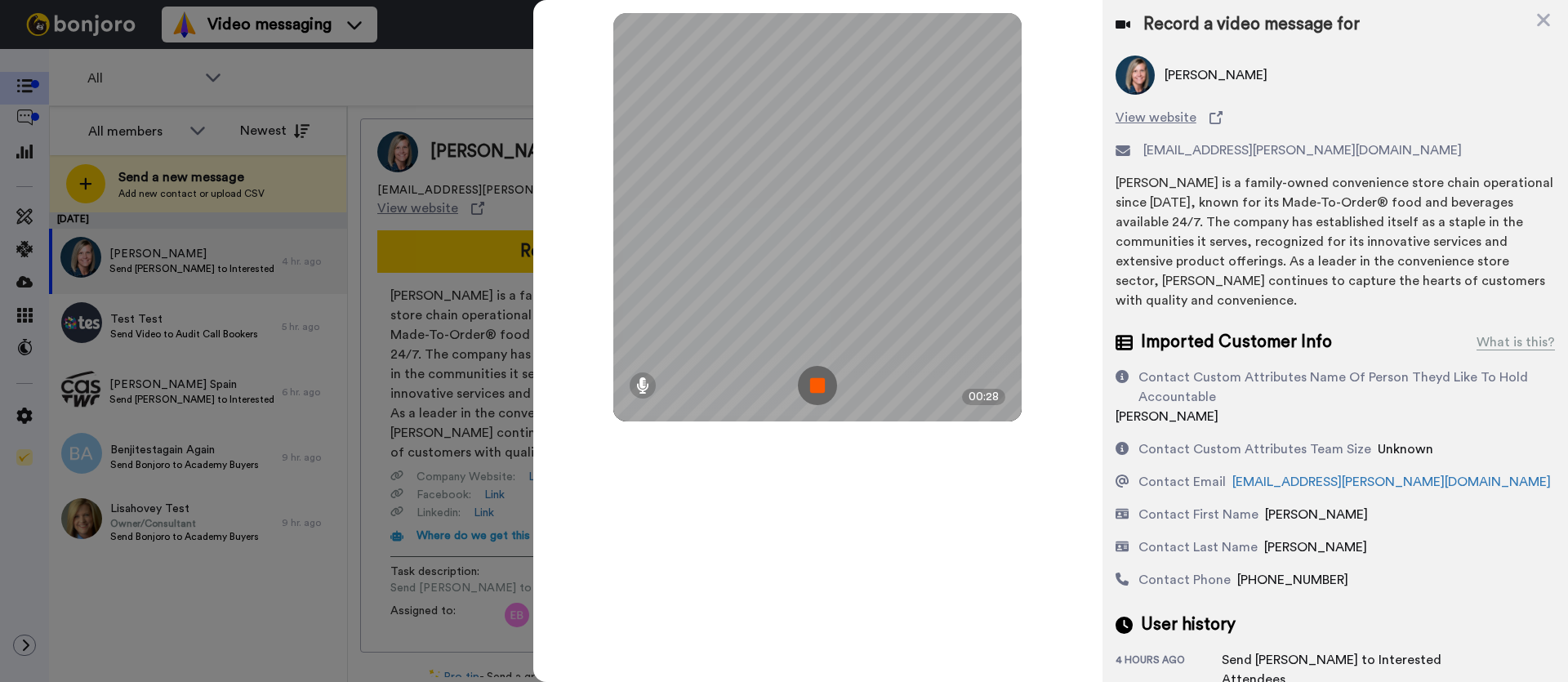
click at [818, 382] on img at bounding box center [818, 386] width 39 height 39
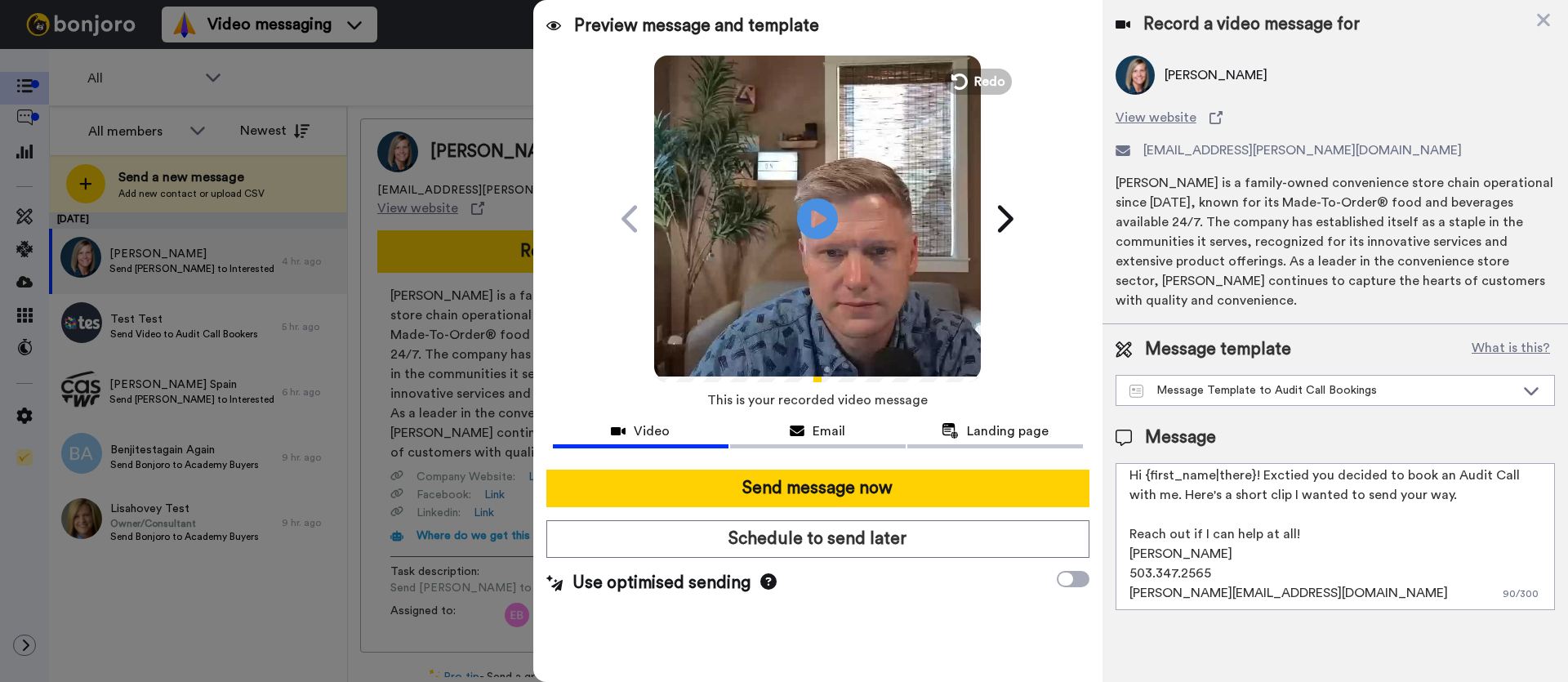
drag, startPoint x: 1128, startPoint y: 460, endPoint x: 1359, endPoint y: 655, distance: 302.3
click at [1359, 655] on div "Record a video message for [PERSON_NAME] View website [EMAIL_ADDRESS][PERSON_NA…" at bounding box center [1336, 341] width 466 height 682
paste textarea "Thanks for joining the webinar earlier [DATE]! I wanted to send you a quick per…"
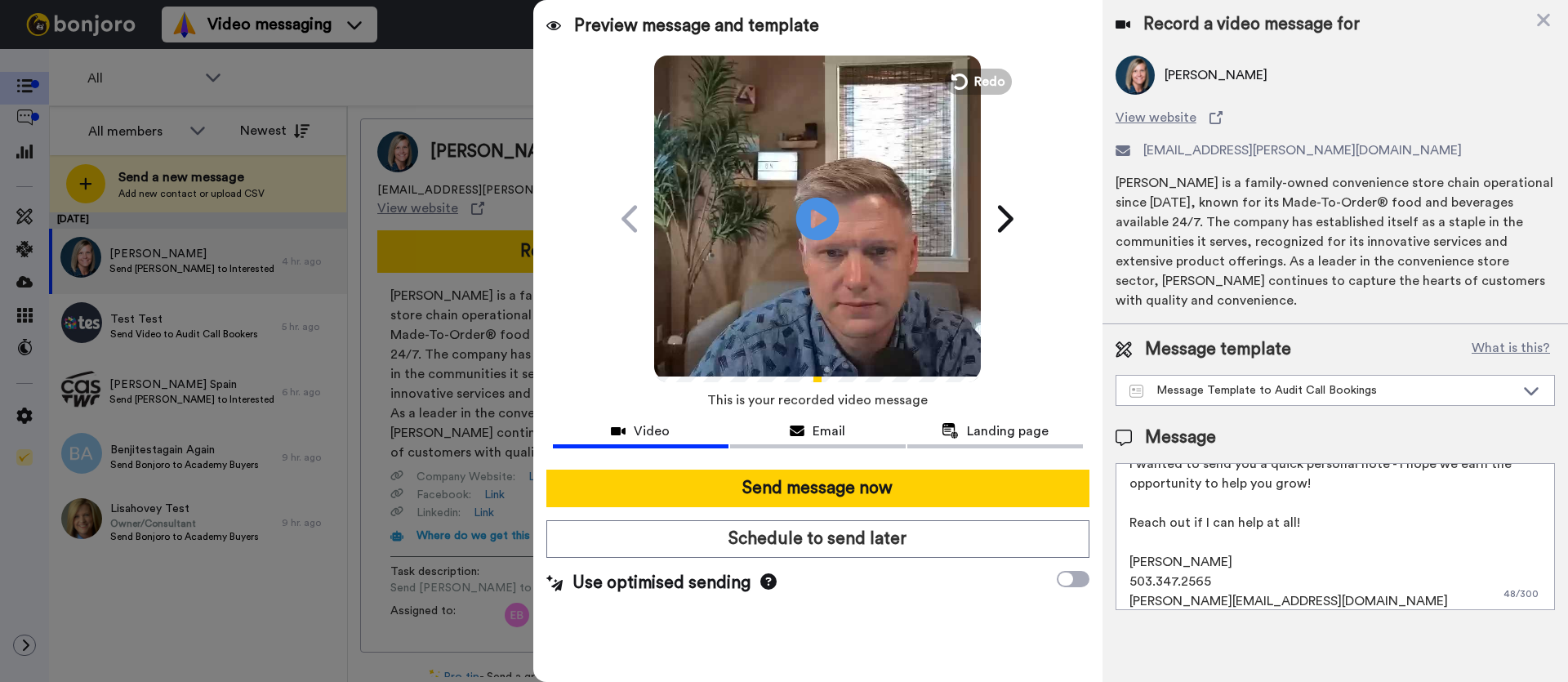
type textarea "Hi {first_name|there}! Thanks for joining the webinar earlier [DATE]! I wanted …"
click at [827, 213] on icon at bounding box center [818, 218] width 44 height 44
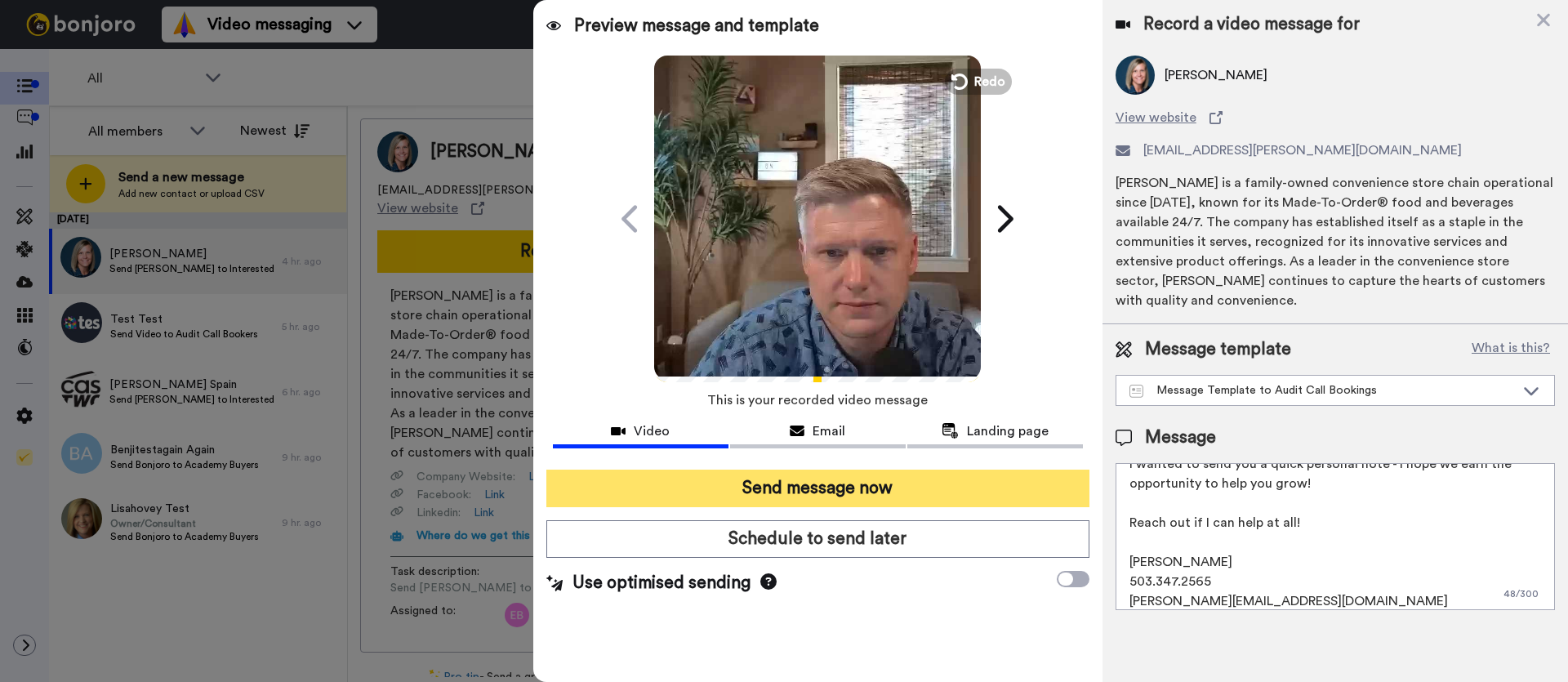
click at [843, 490] on button "Send message now" at bounding box center [818, 488] width 543 height 38
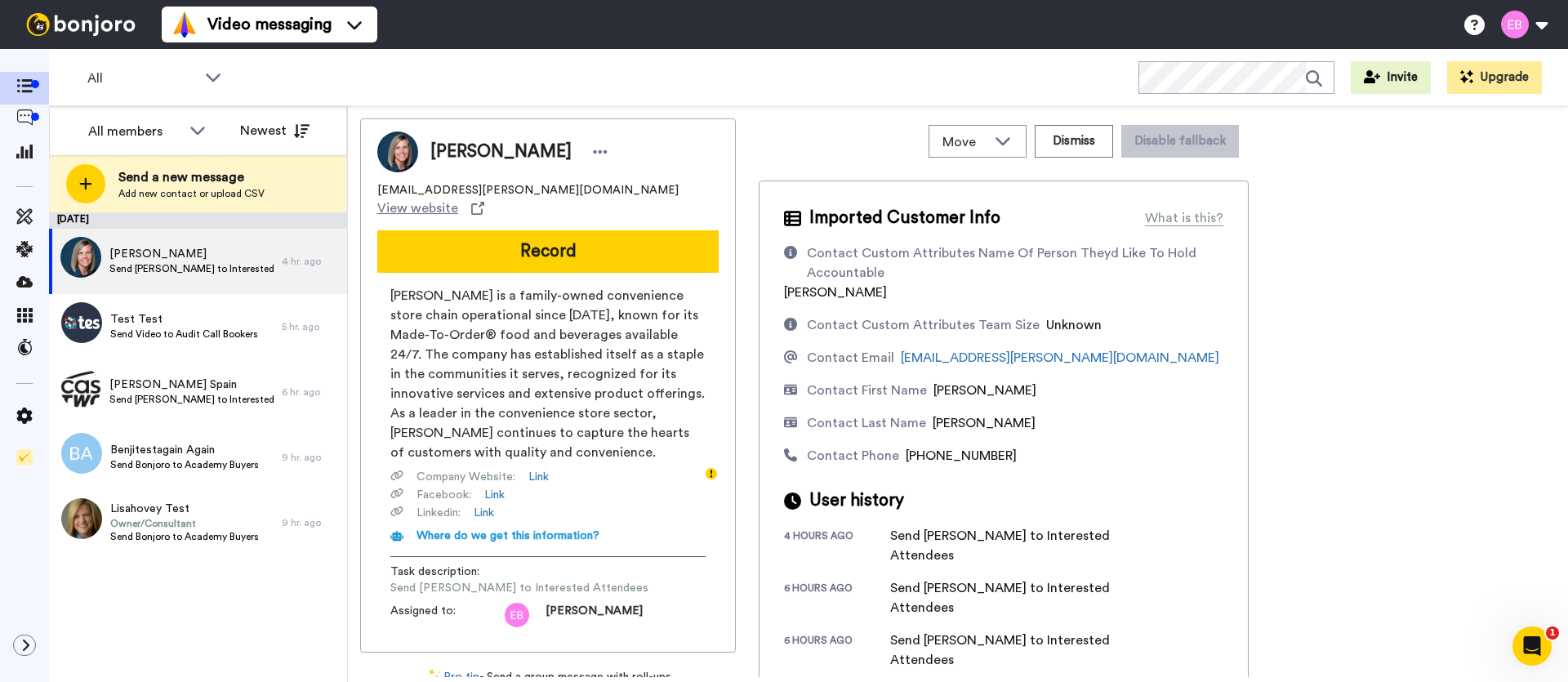
scroll to position [0, 0]
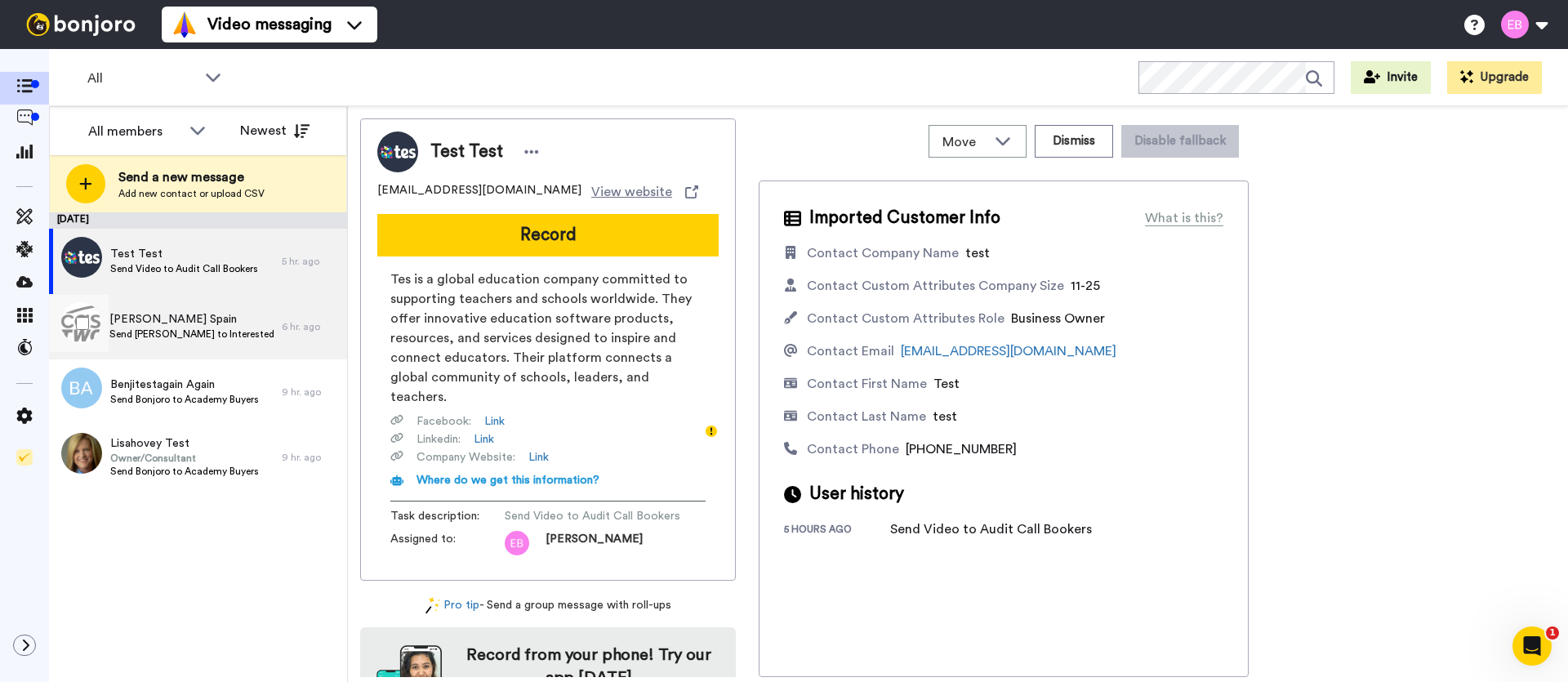
click at [145, 335] on span "Send [PERSON_NAME] to Interested Attendees" at bounding box center [192, 333] width 164 height 13
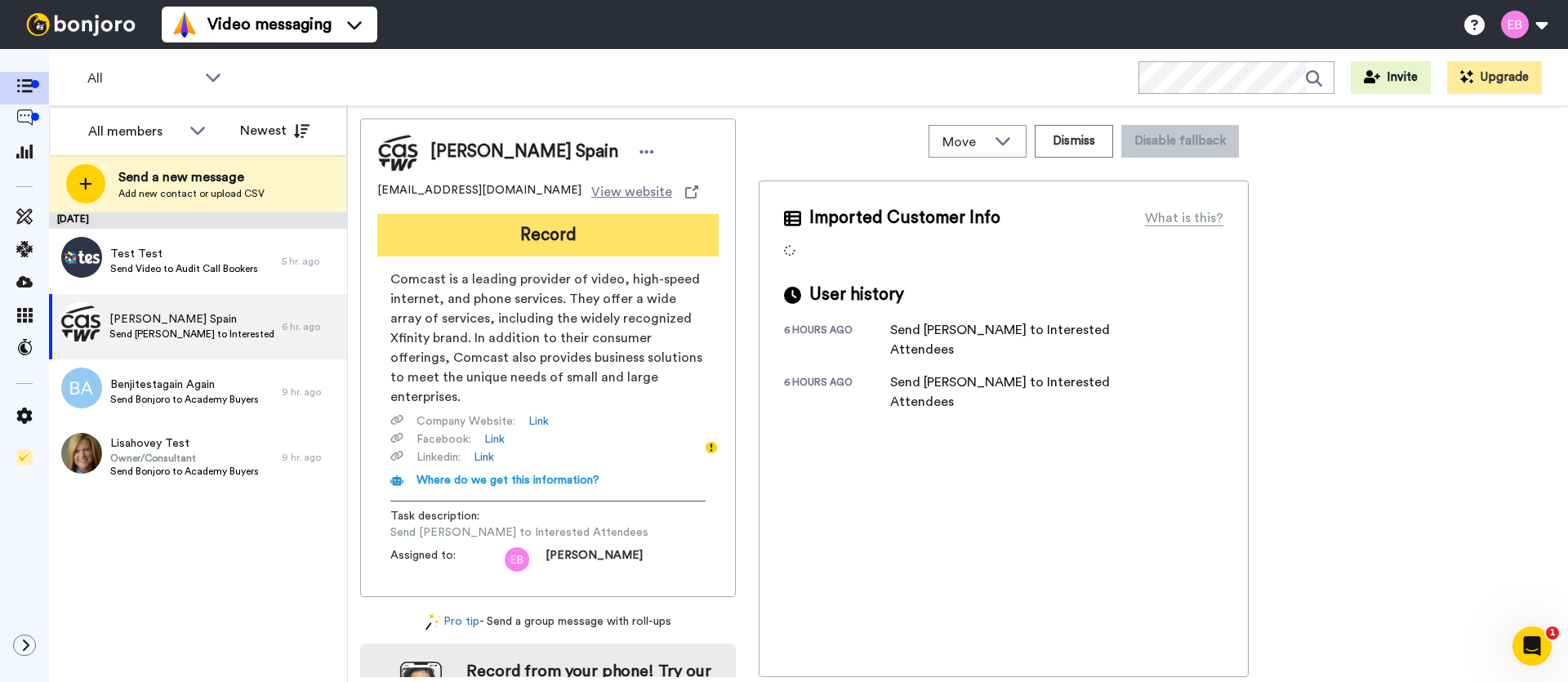
click at [559, 243] on button "Record" at bounding box center [548, 236] width 342 height 43
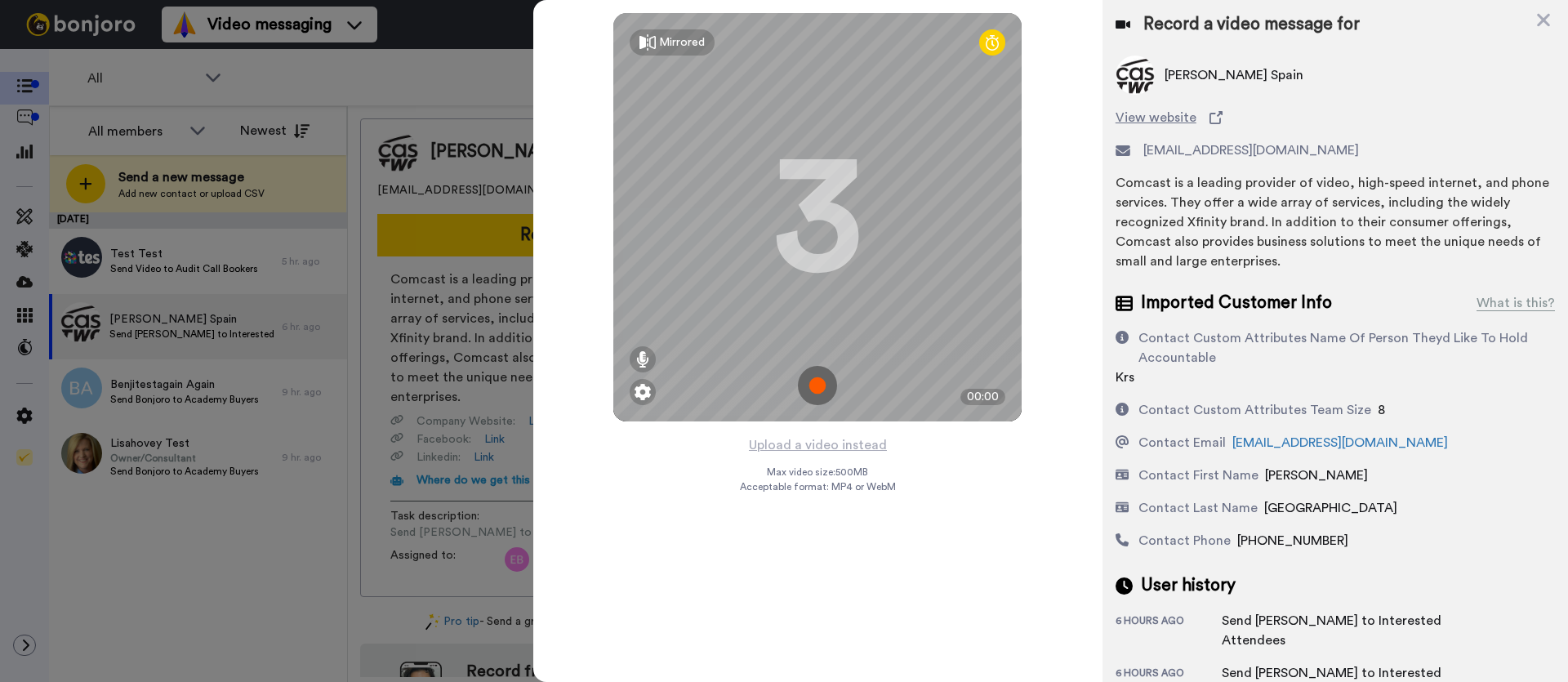
click at [818, 382] on img at bounding box center [818, 386] width 39 height 39
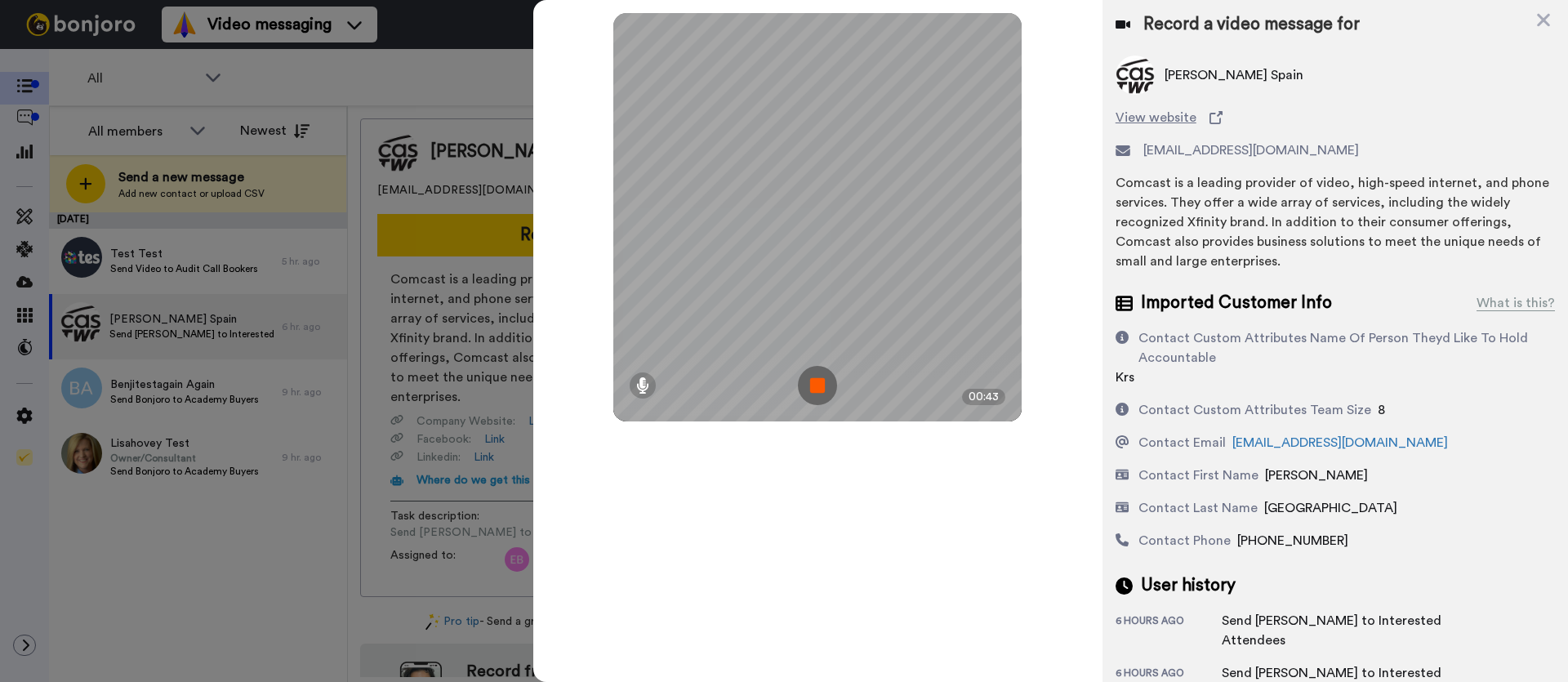
click at [825, 379] on img at bounding box center [818, 386] width 39 height 39
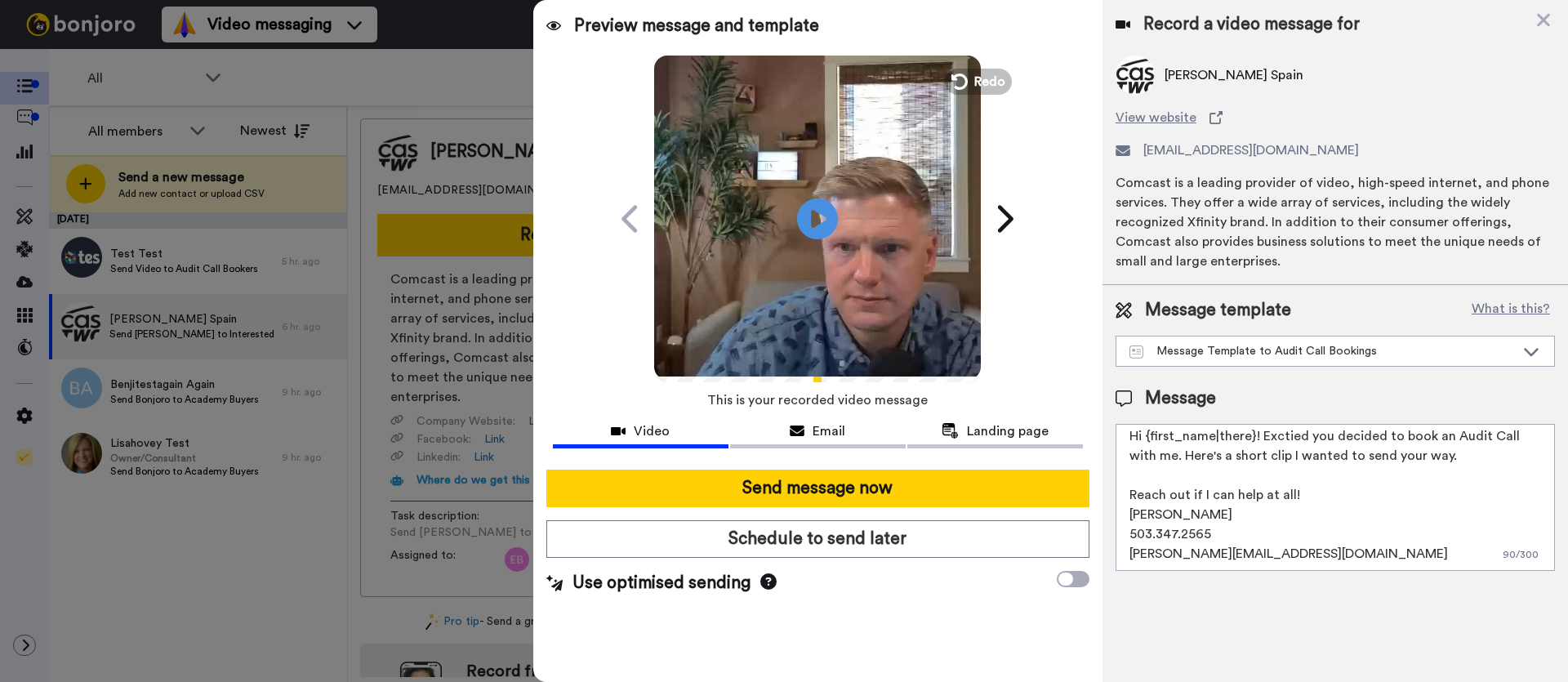
drag, startPoint x: 1127, startPoint y: 437, endPoint x: 1380, endPoint y: 704, distance: 367.8
click at [1380, 681] on html "Success Upload is processing... Video messaging Switch to Video messaging Testi…" at bounding box center [784, 341] width 1568 height 682
paste textarea "Thanks for joining the webinar earlier today! I wanted to send you a quick pers…"
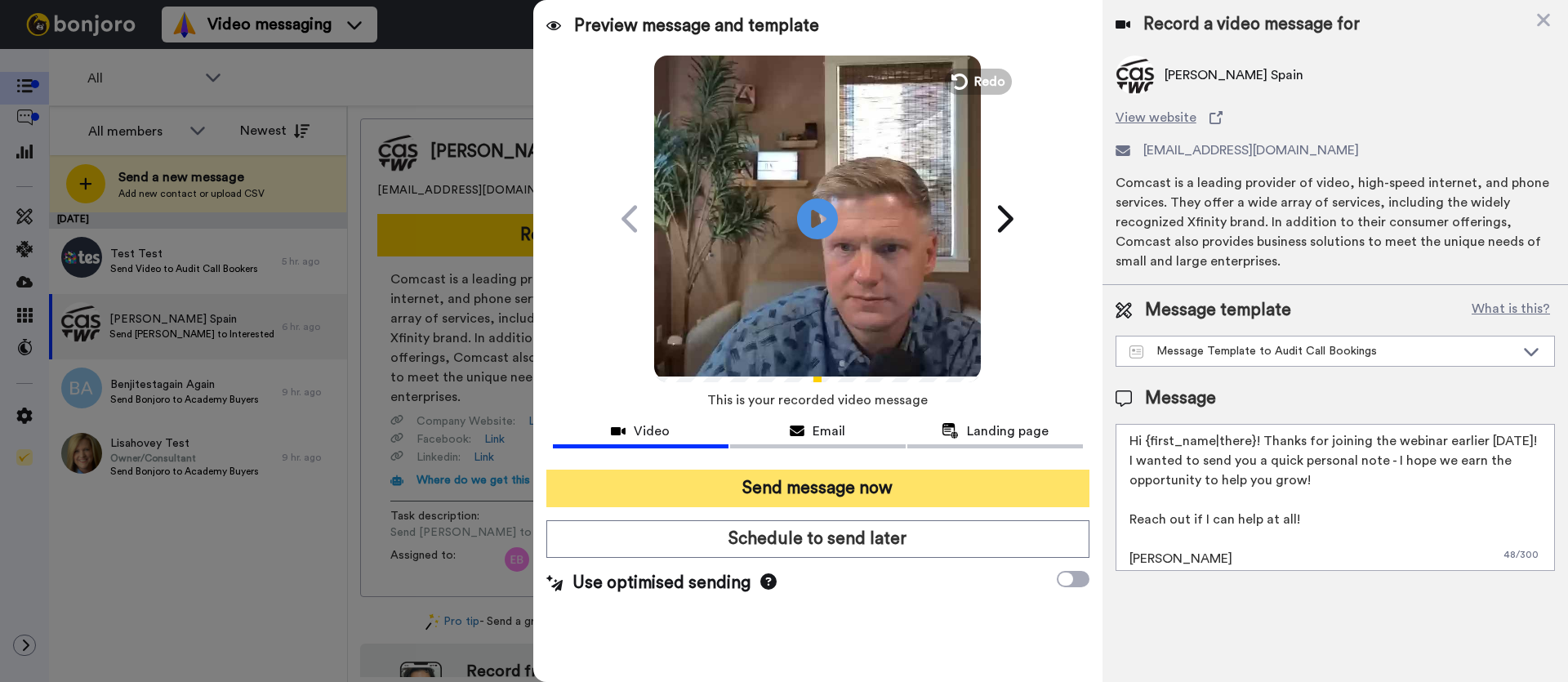
type textarea "Hi {first_name|there}! Thanks for joining the webinar earlier today! I wanted t…"
click at [908, 487] on button "Send message now" at bounding box center [818, 488] width 543 height 38
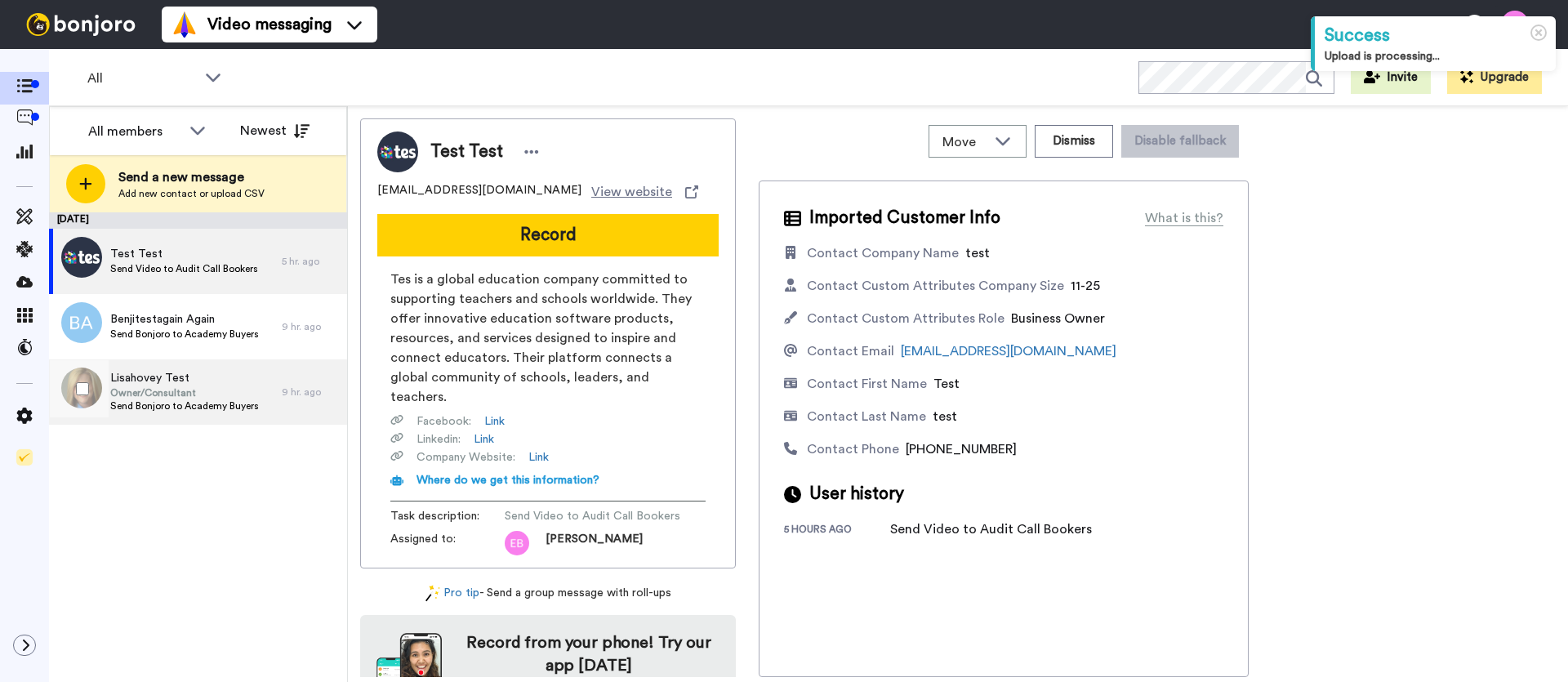
click at [159, 404] on span "Send Bonjoro to Academy Buyers" at bounding box center [185, 405] width 149 height 13
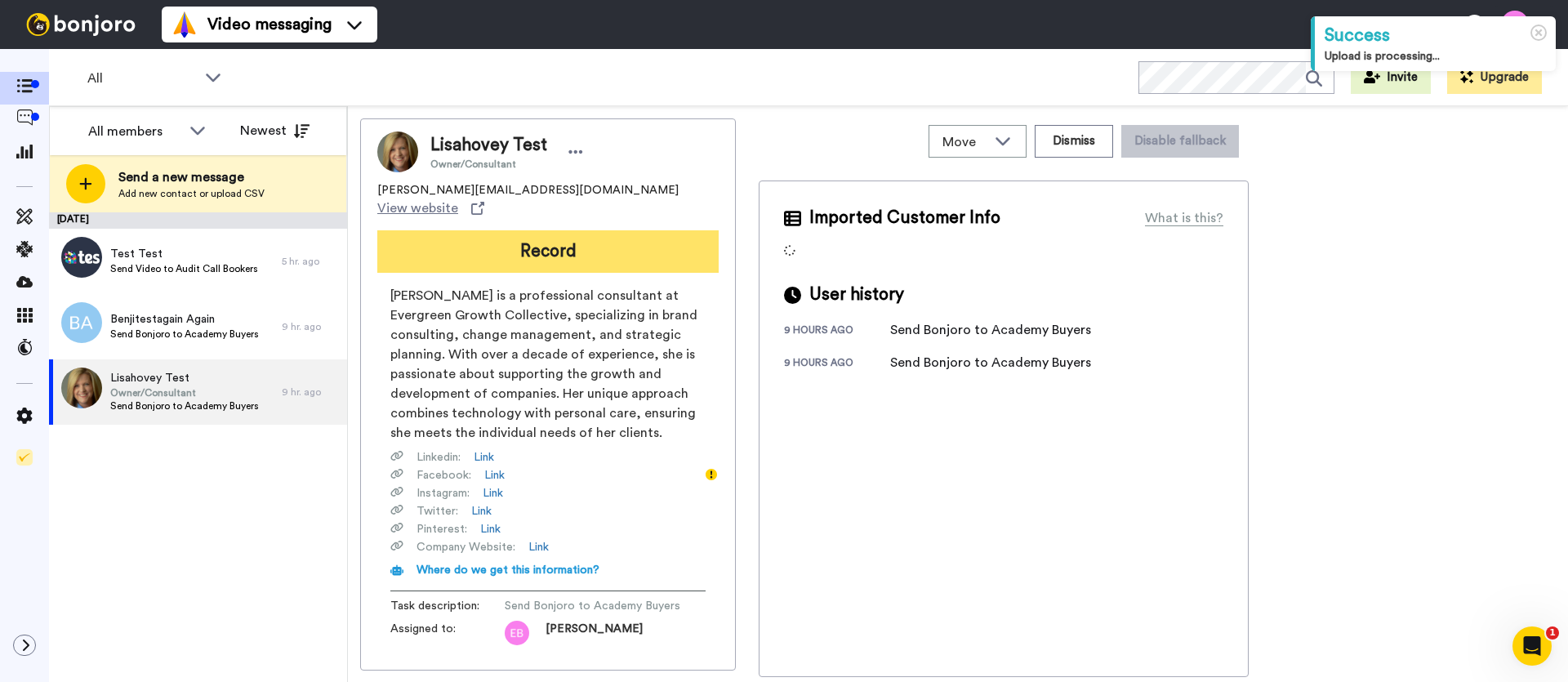
click at [557, 239] on button "Record" at bounding box center [548, 252] width 342 height 43
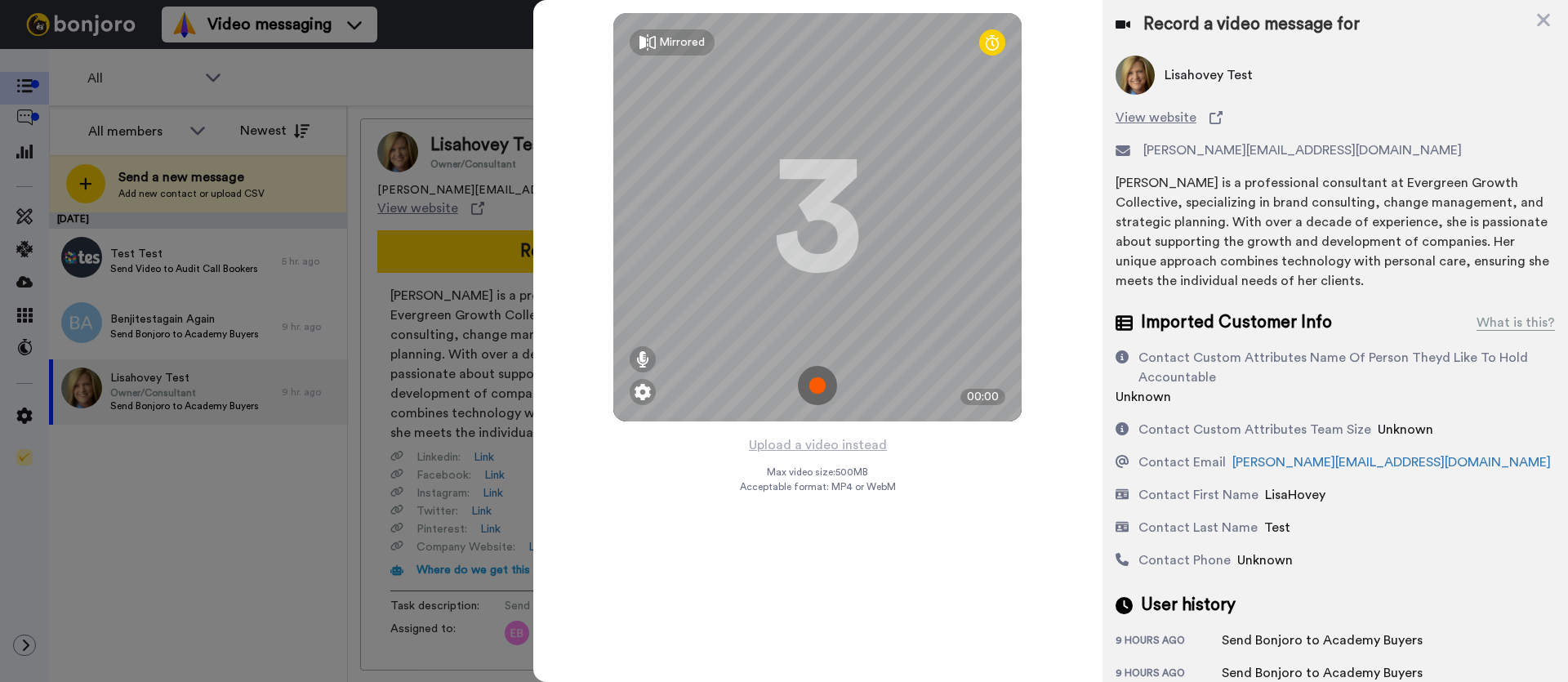
click at [807, 392] on img at bounding box center [818, 386] width 39 height 39
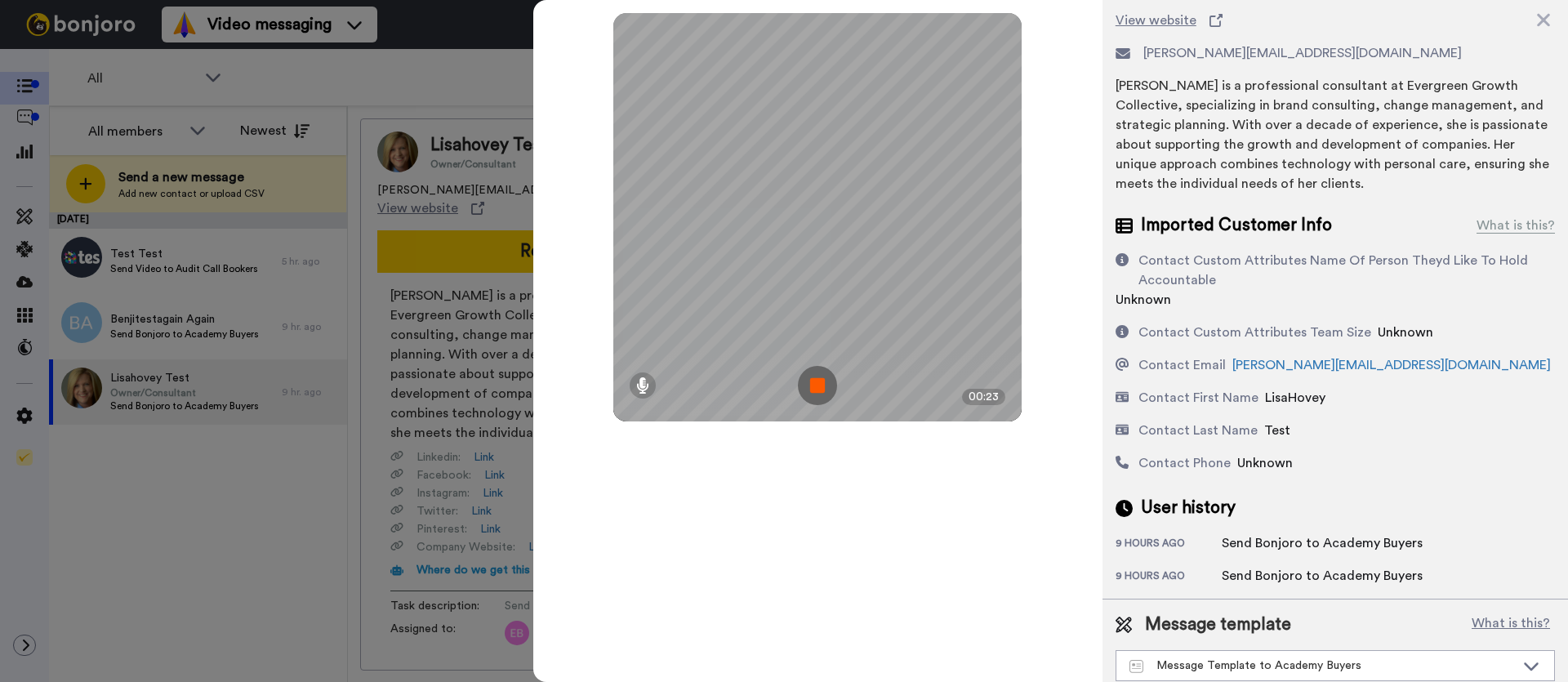
scroll to position [110, 0]
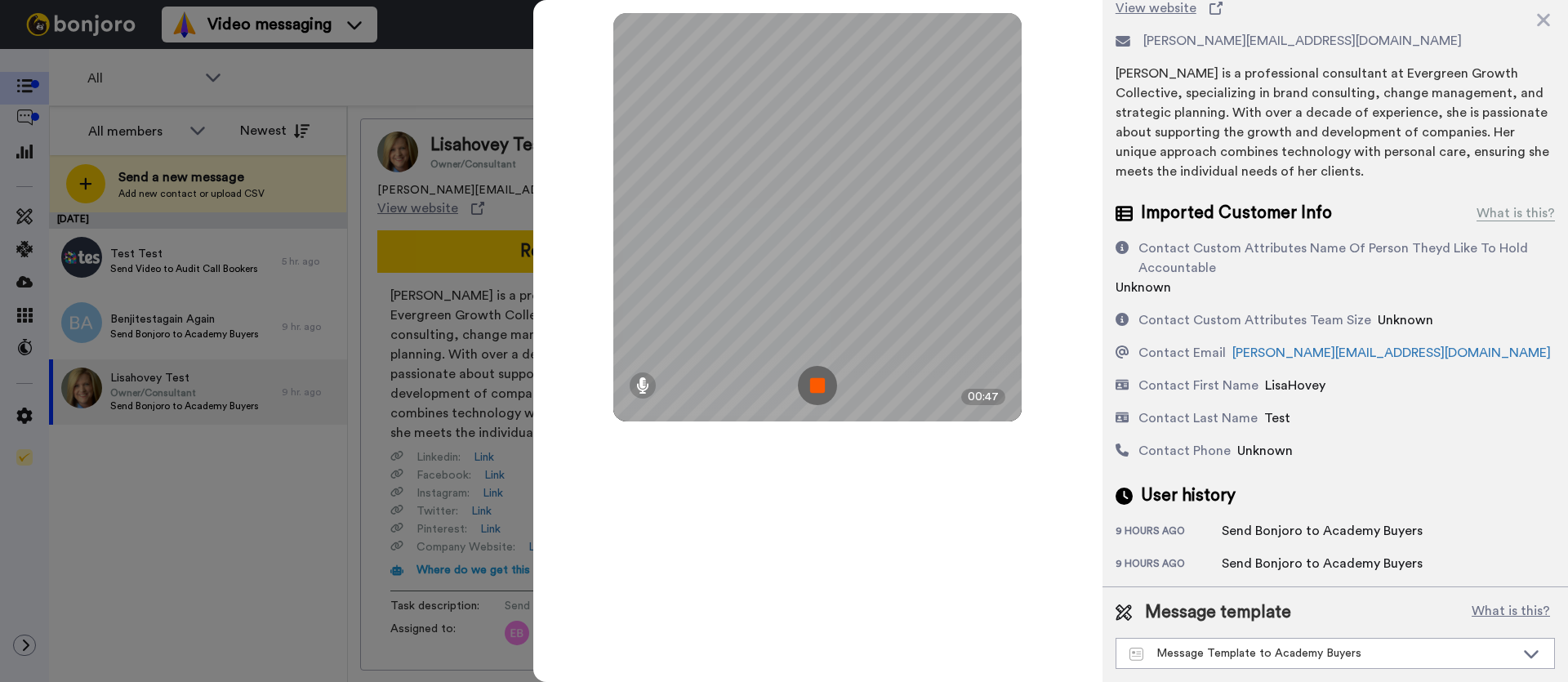
click at [825, 398] on img at bounding box center [818, 386] width 39 height 39
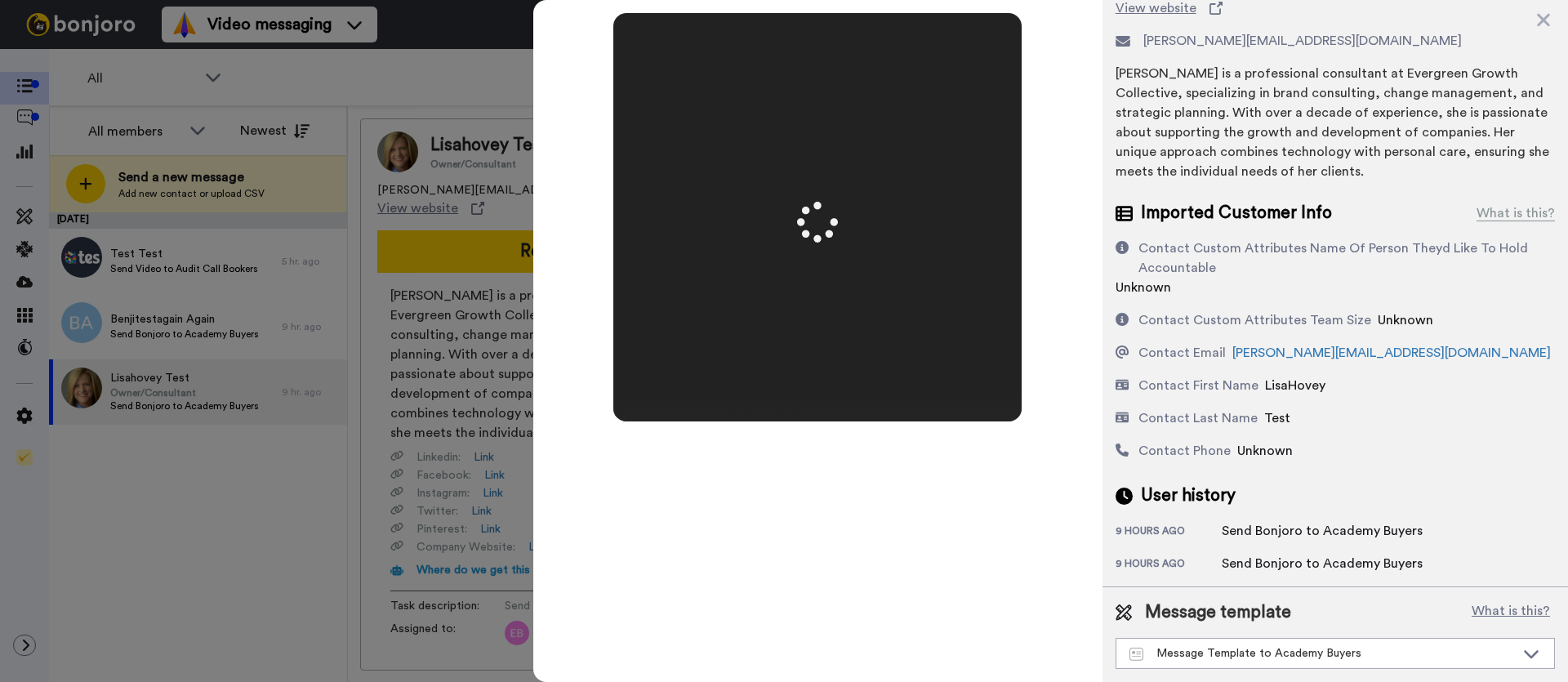
scroll to position [0, 0]
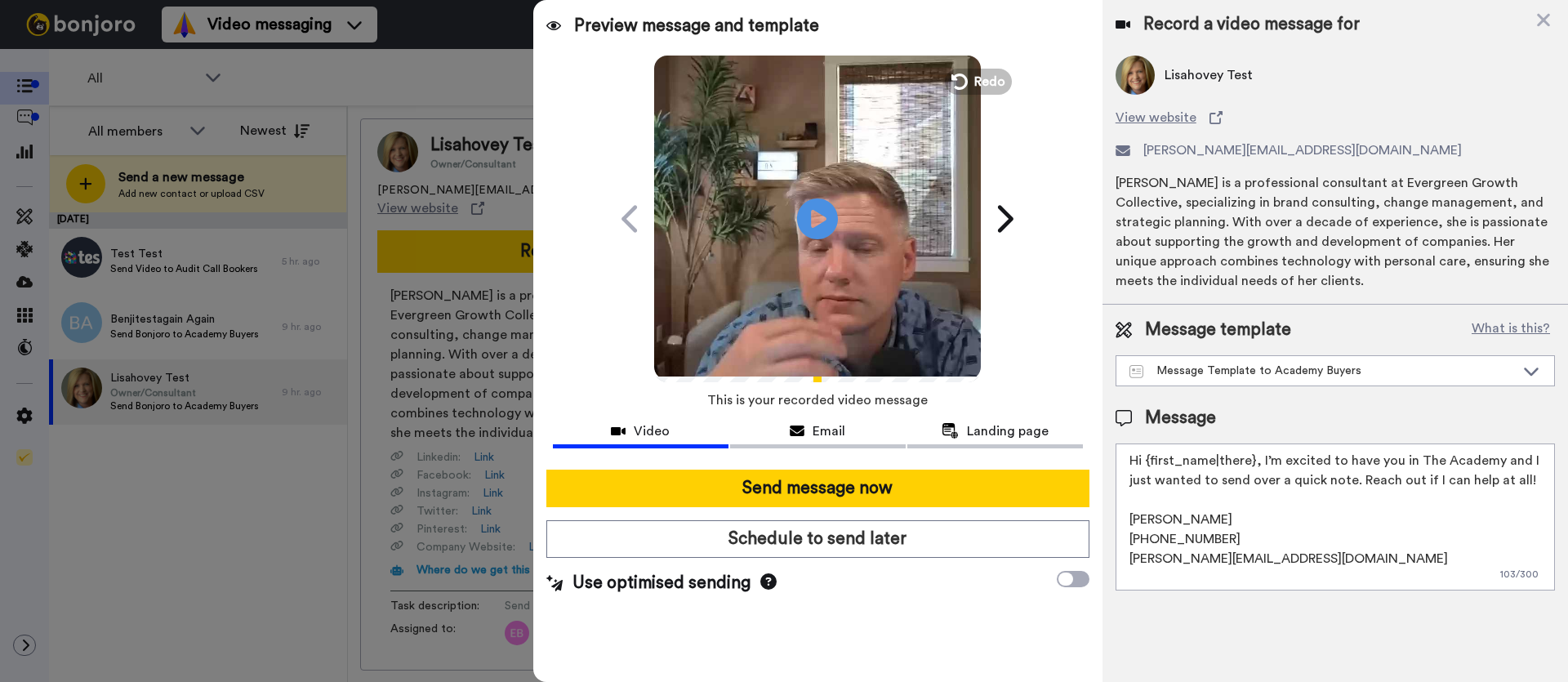
click at [1135, 463] on textarea "Hi {first_name|there}, I’m excited to have you in The Academy and I just wanted…" at bounding box center [1335, 517] width 439 height 147
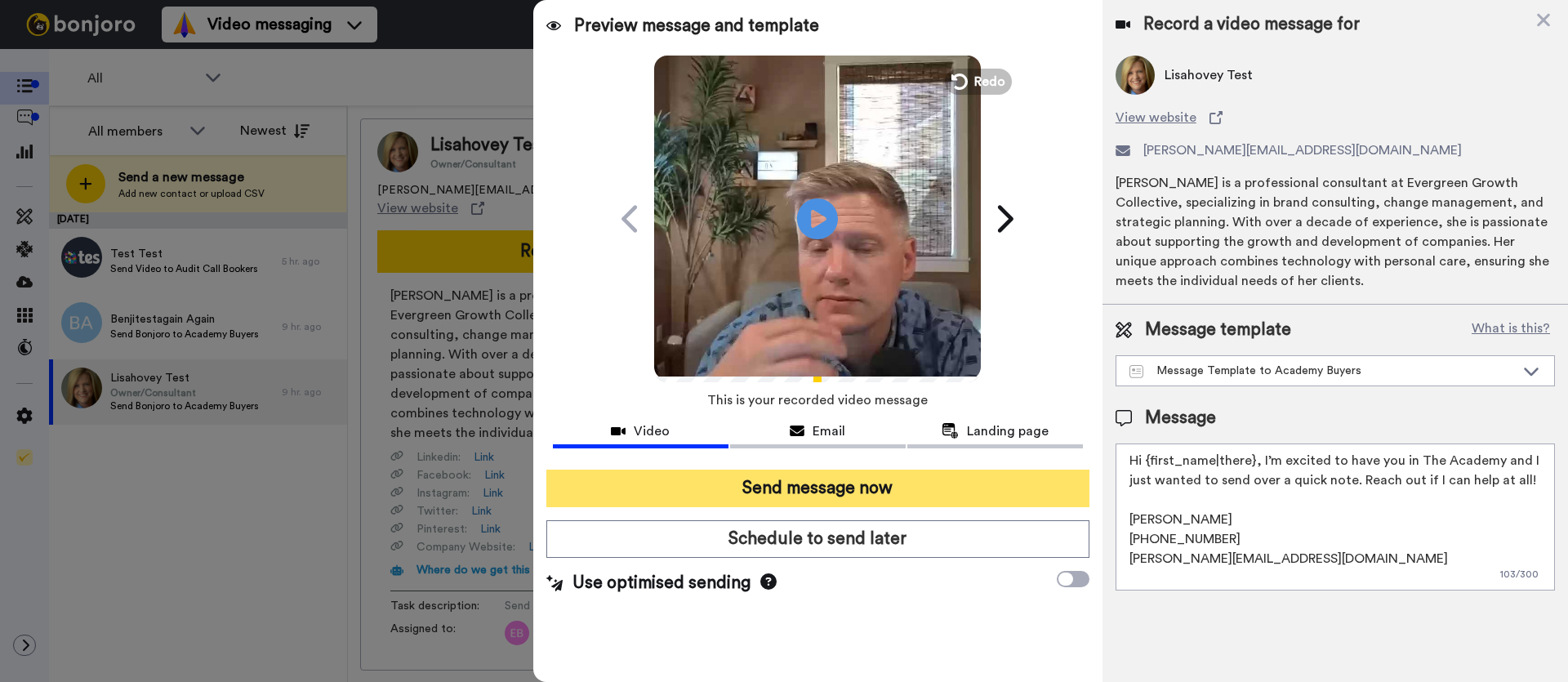
click at [915, 490] on button "Send message now" at bounding box center [818, 488] width 543 height 38
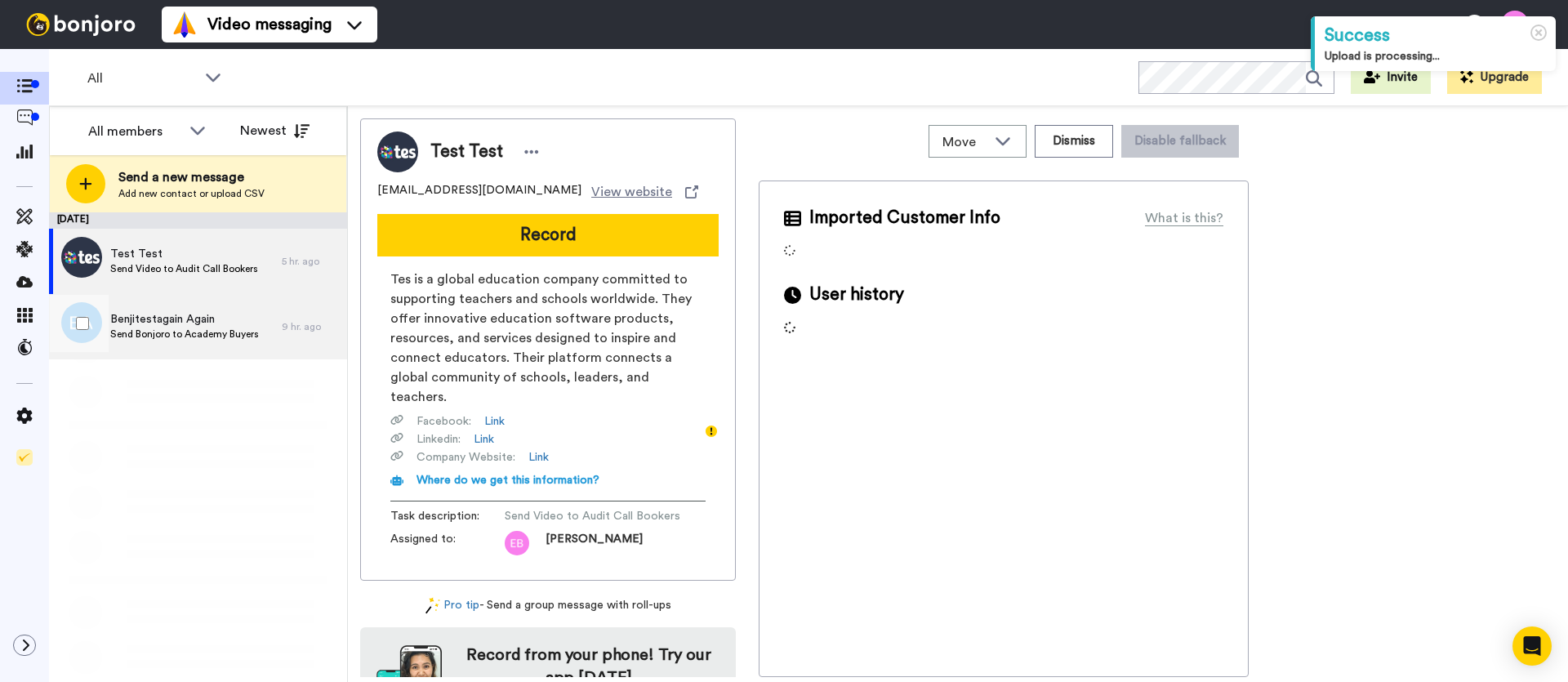
click at [182, 319] on span "Benjitestagain Again" at bounding box center [185, 319] width 149 height 16
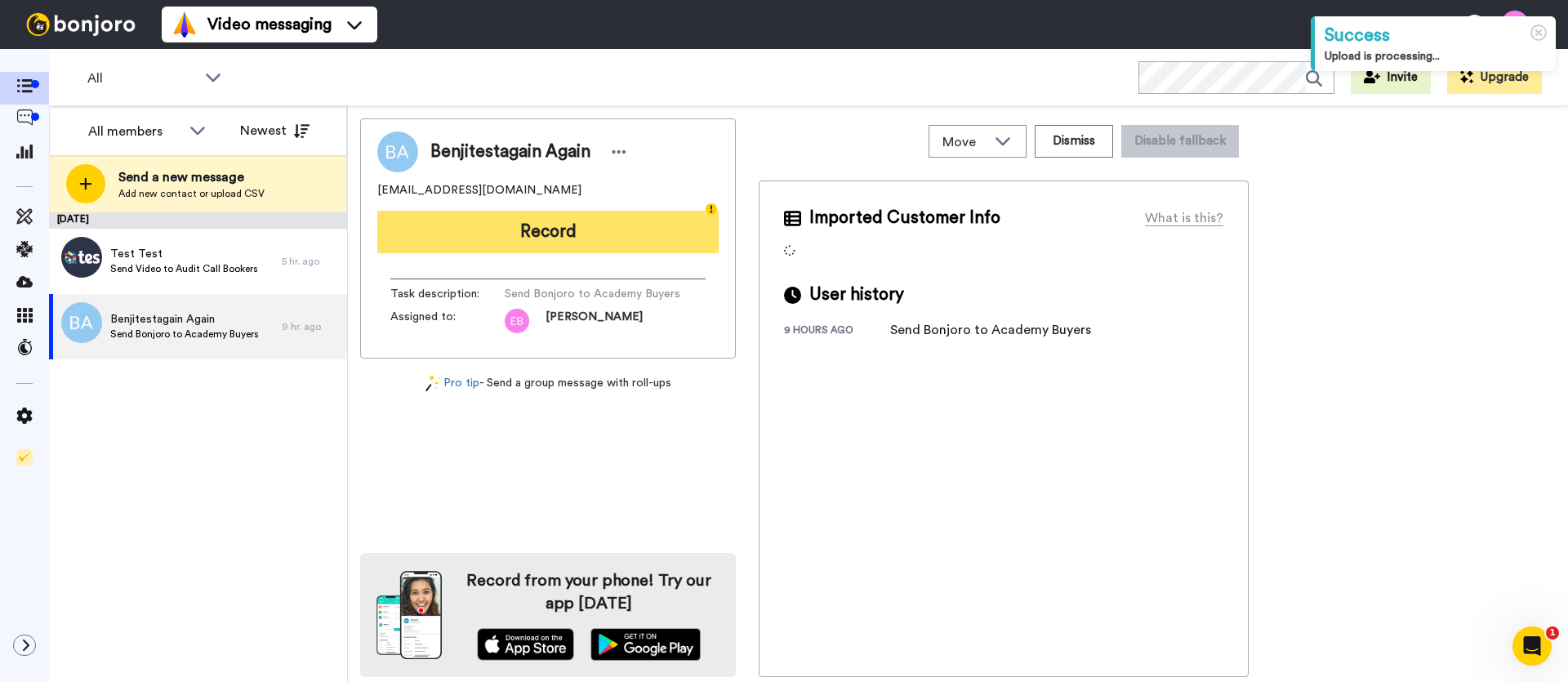
click at [550, 231] on button "Record" at bounding box center [548, 232] width 342 height 43
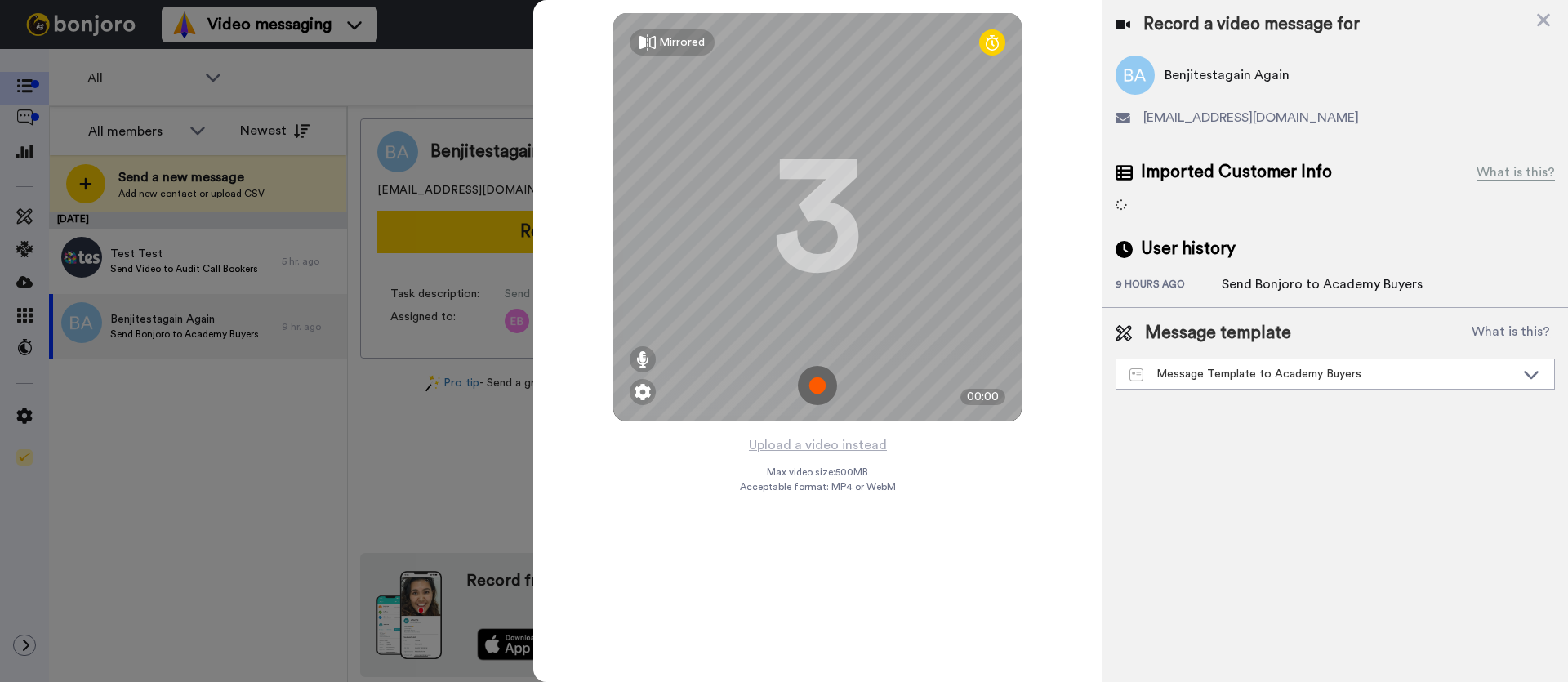
click at [818, 383] on img at bounding box center [818, 386] width 39 height 39
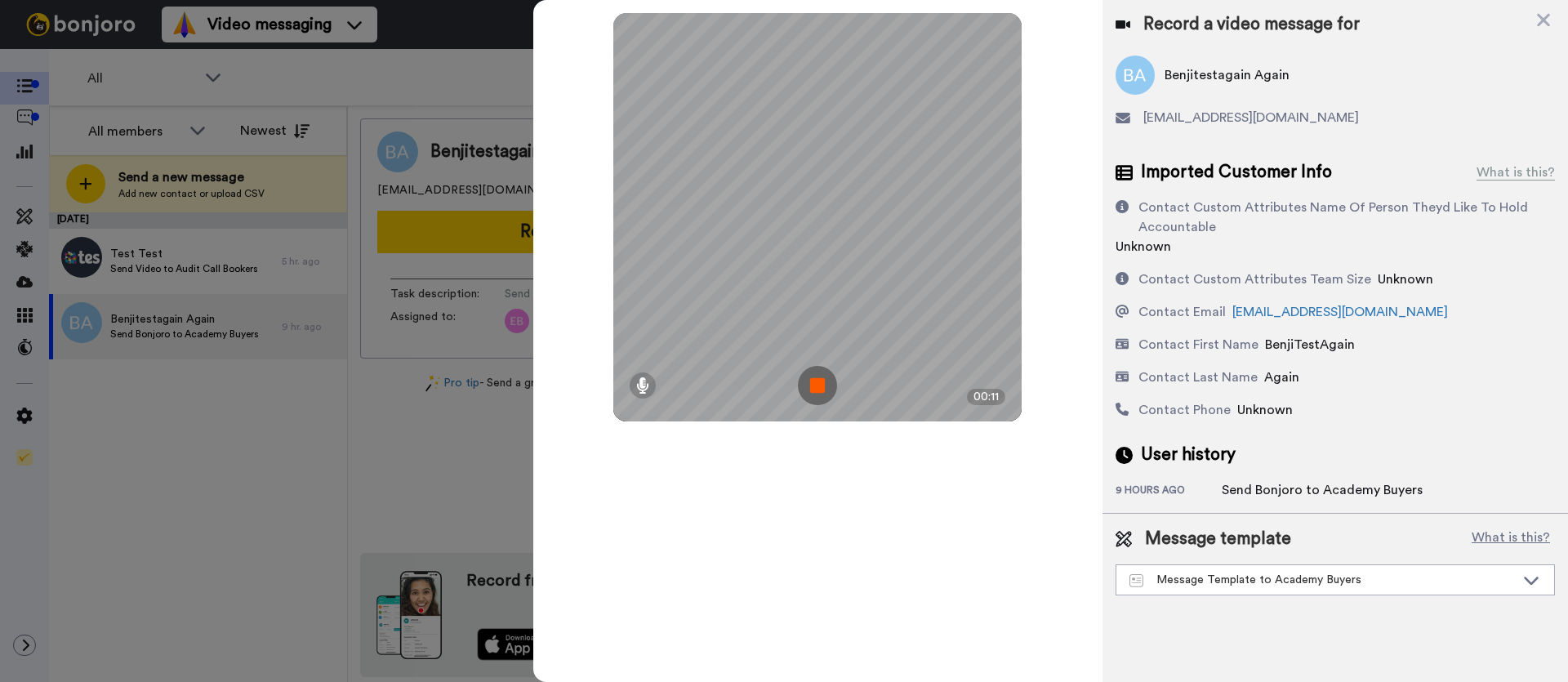
click at [829, 389] on img at bounding box center [818, 386] width 39 height 39
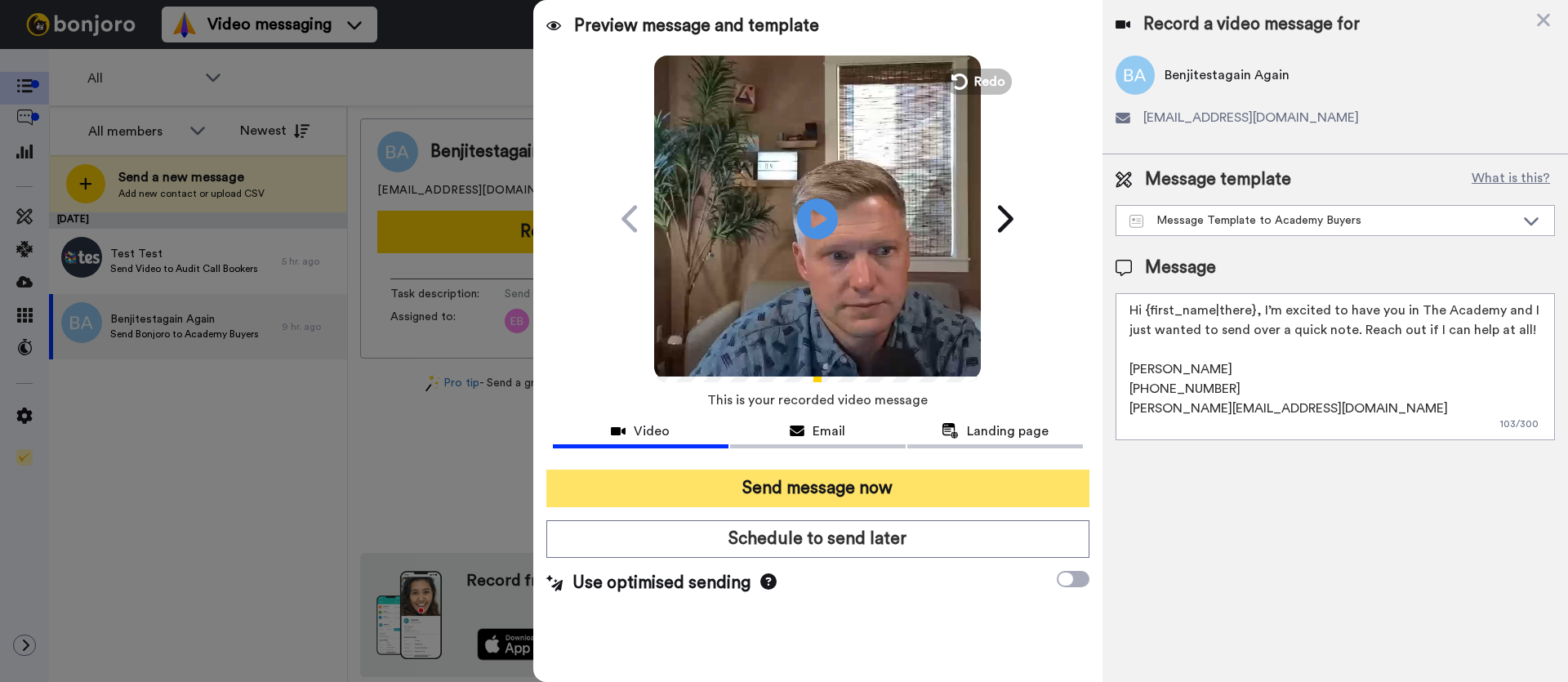
click at [863, 479] on button "Send message now" at bounding box center [818, 488] width 543 height 38
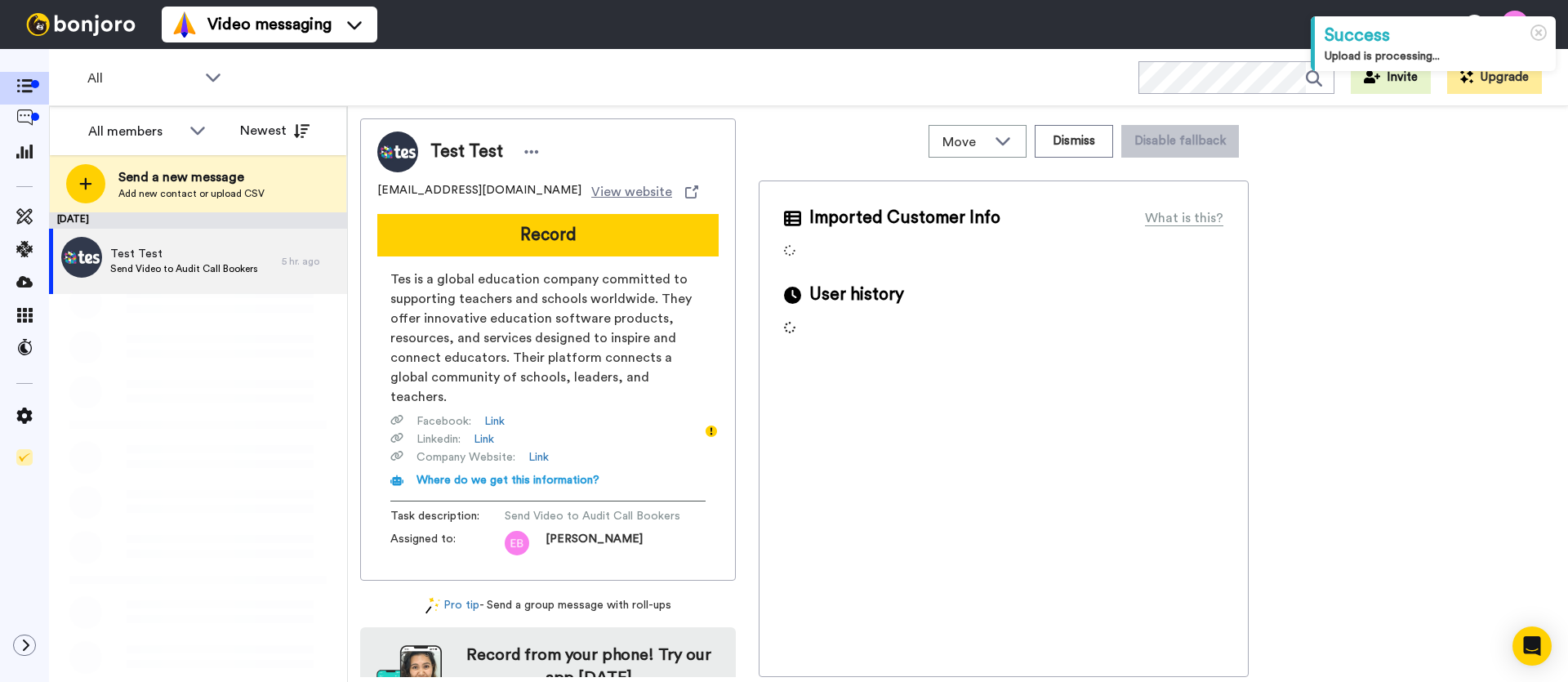
click at [185, 256] on span "Test Test" at bounding box center [184, 254] width 148 height 16
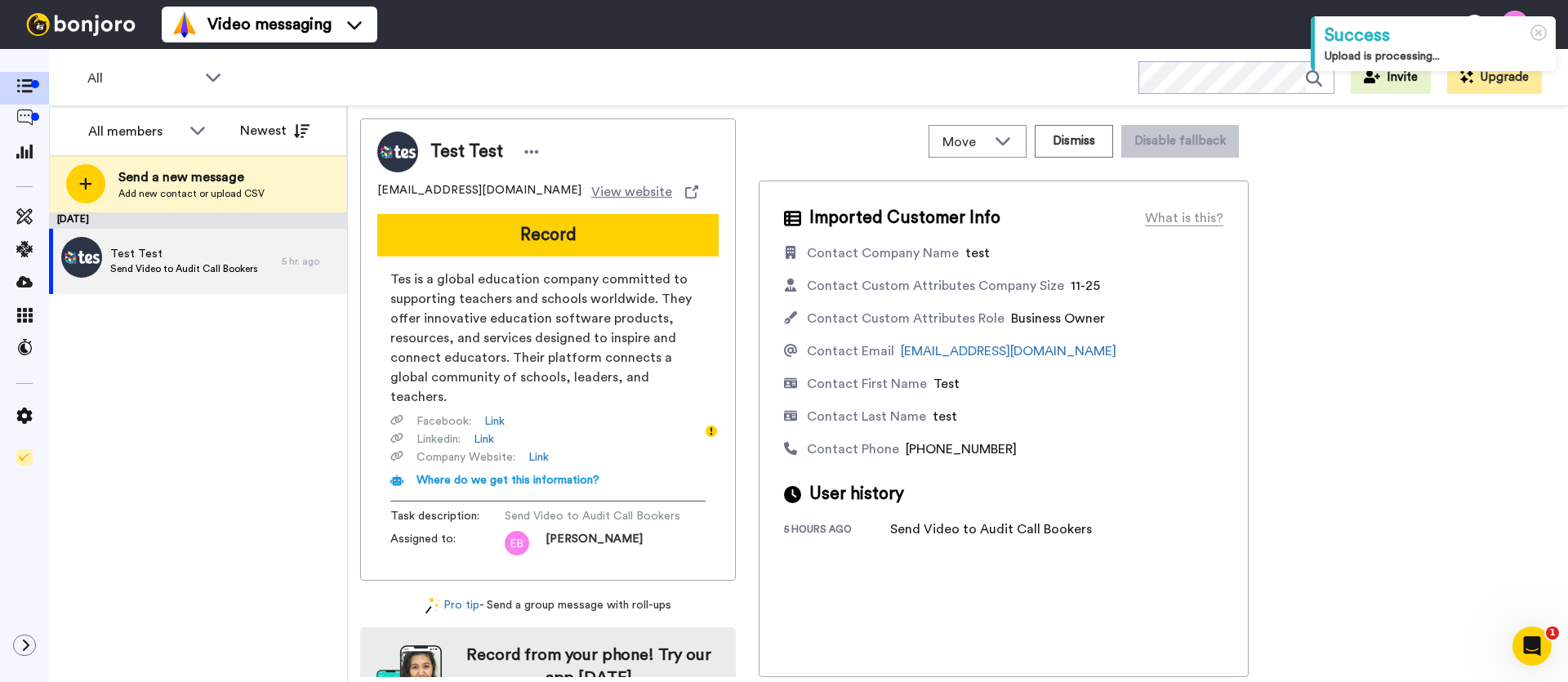
click at [576, 260] on div "Test Test test@tes.com View website Record Tes is a global education company co…" at bounding box center [548, 350] width 376 height 463
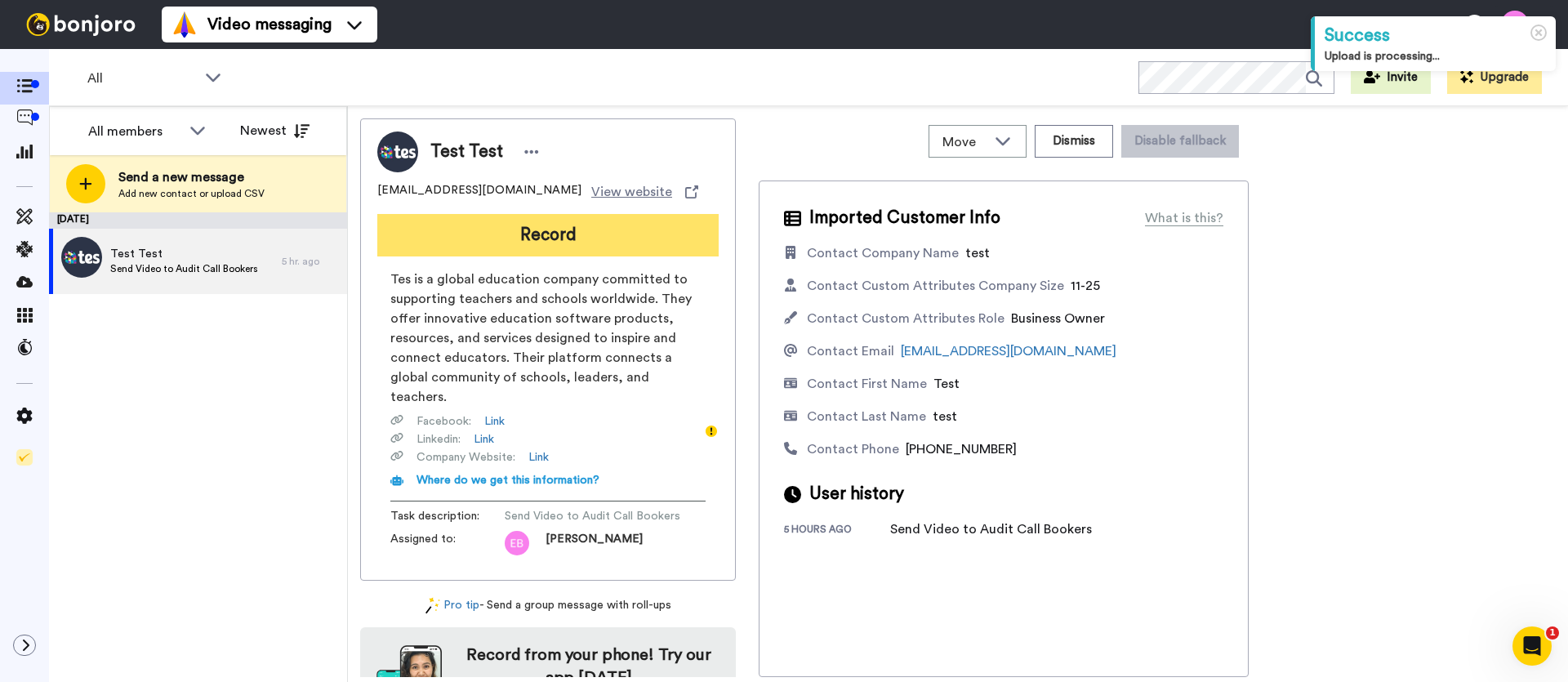
click at [575, 248] on button "Record" at bounding box center [548, 236] width 342 height 43
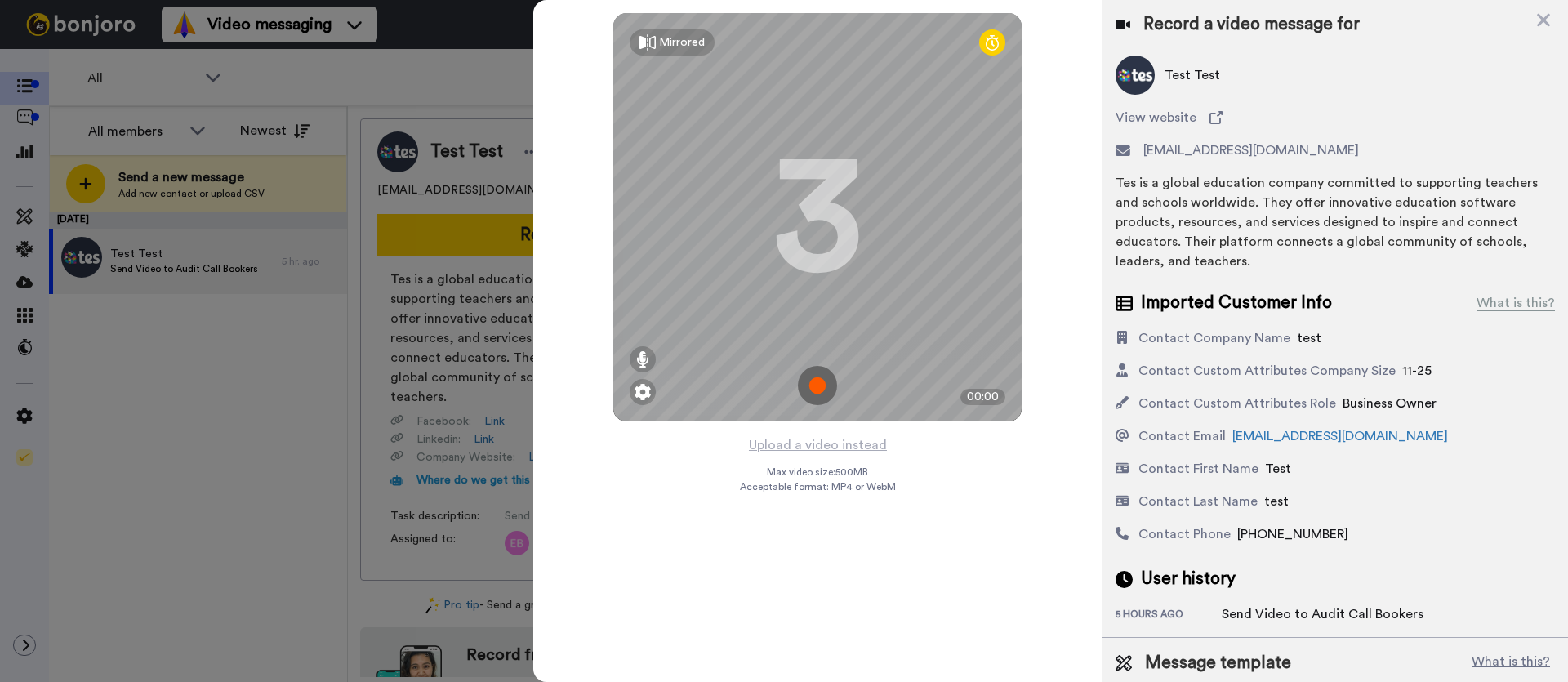
click at [826, 386] on img at bounding box center [818, 386] width 39 height 39
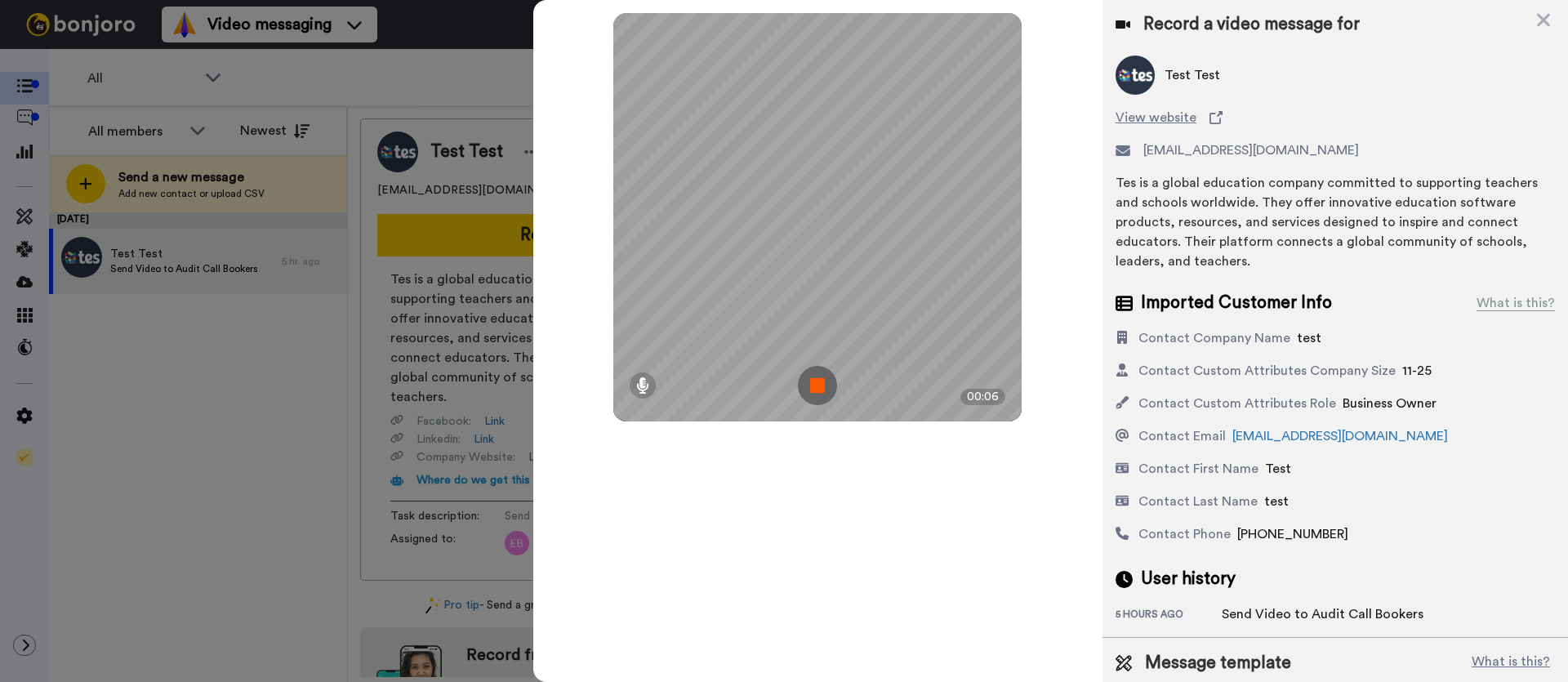
click at [824, 382] on img at bounding box center [818, 386] width 39 height 39
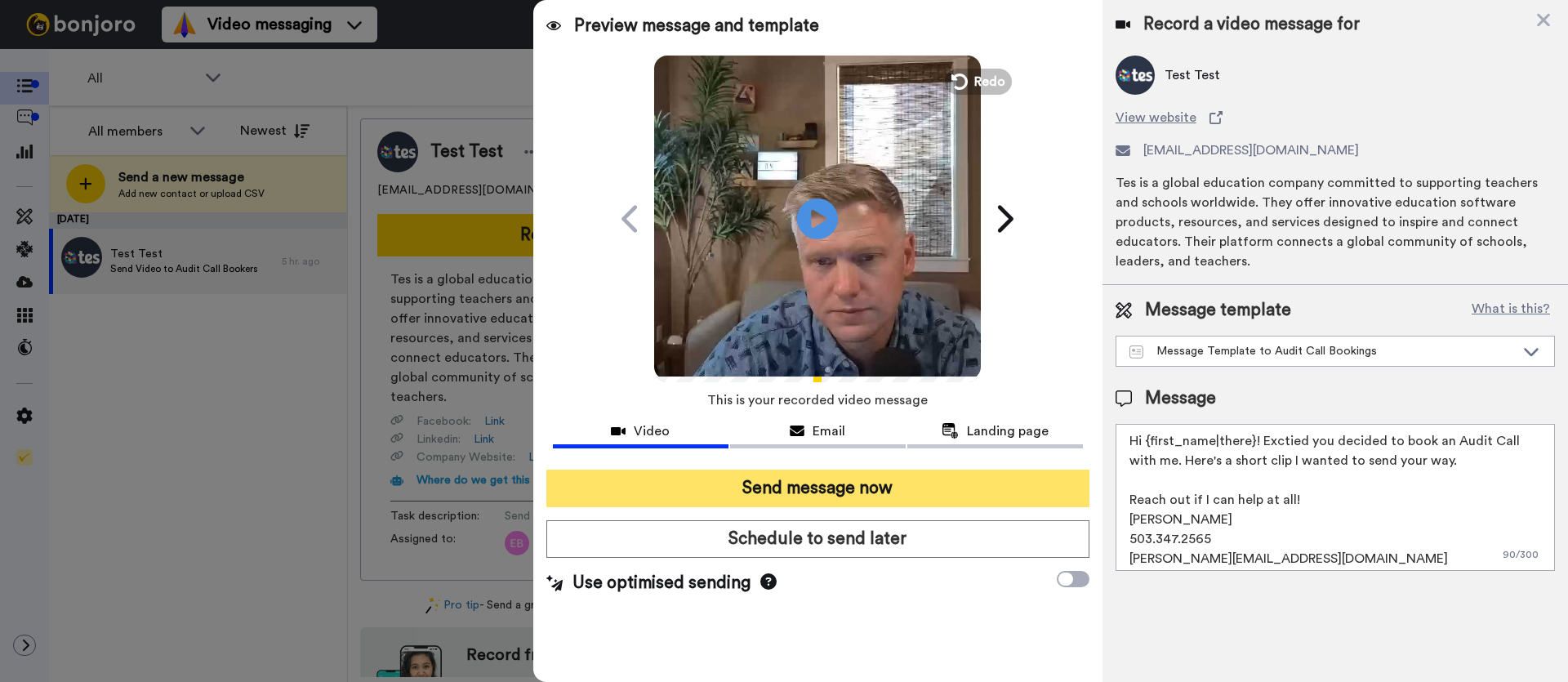
click at [850, 488] on button "Send message now" at bounding box center [818, 488] width 543 height 38
